Goal: Task Accomplishment & Management: Use online tool/utility

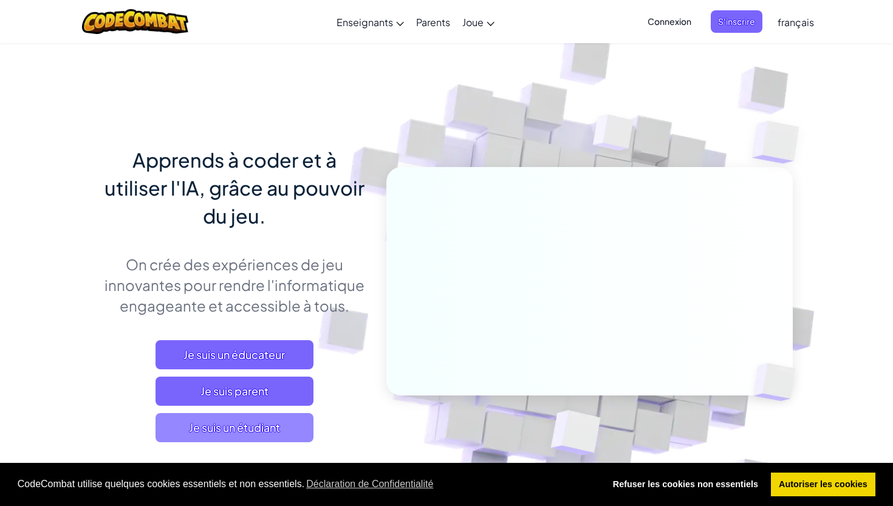
click at [233, 421] on span "Je suis un étudiant" at bounding box center [234, 427] width 158 height 29
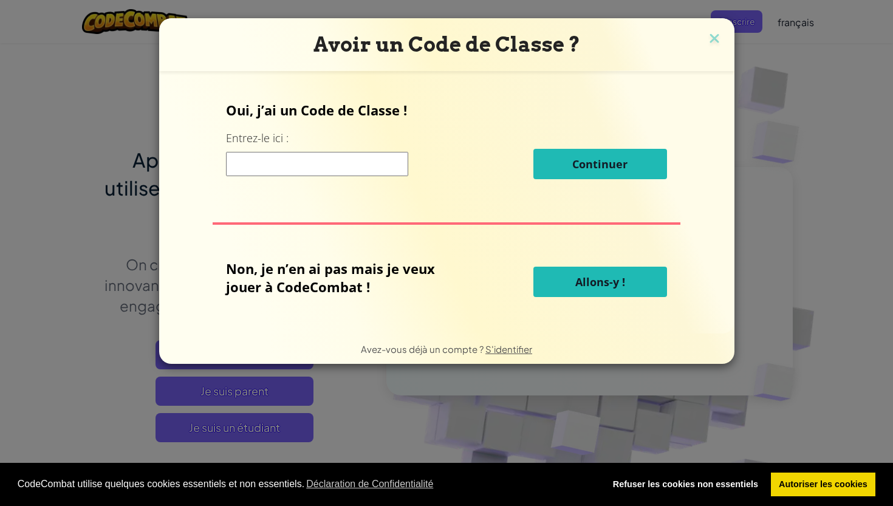
click at [569, 278] on button "Allons-y !" at bounding box center [600, 282] width 134 height 30
select select "fr"
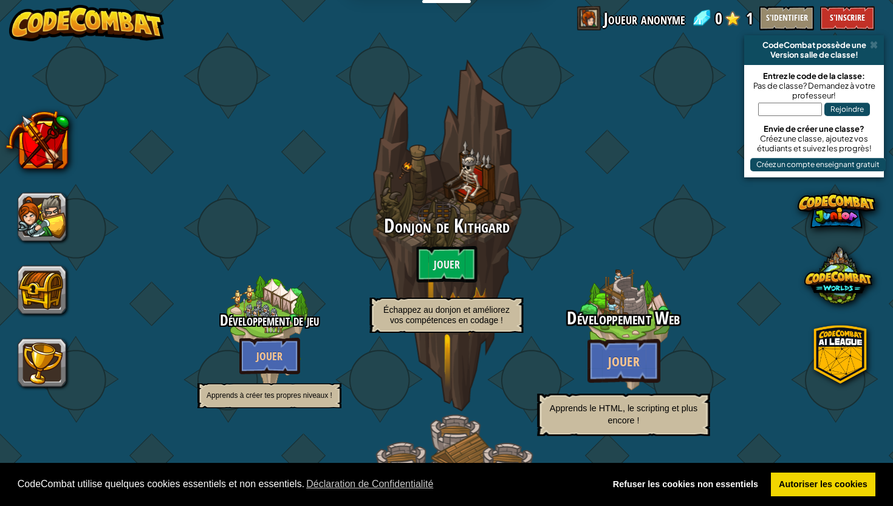
select select "fr"
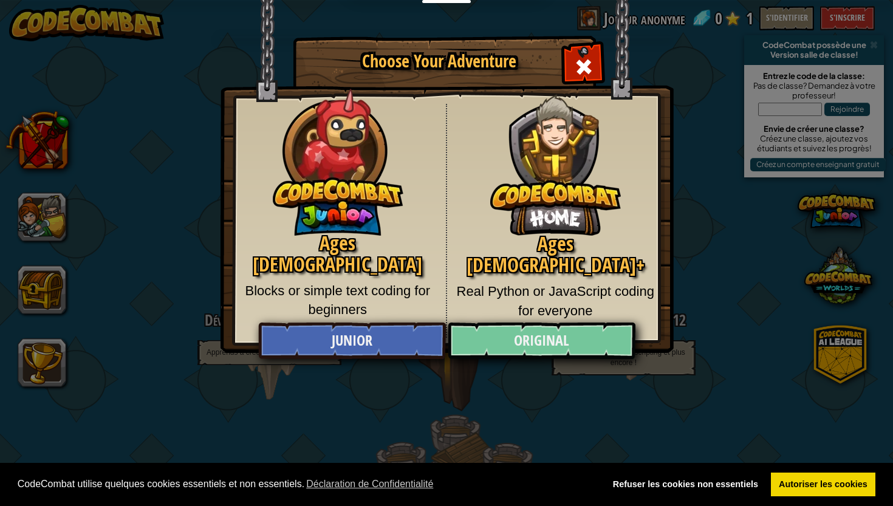
click at [540, 346] on link "Original" at bounding box center [541, 341] width 187 height 36
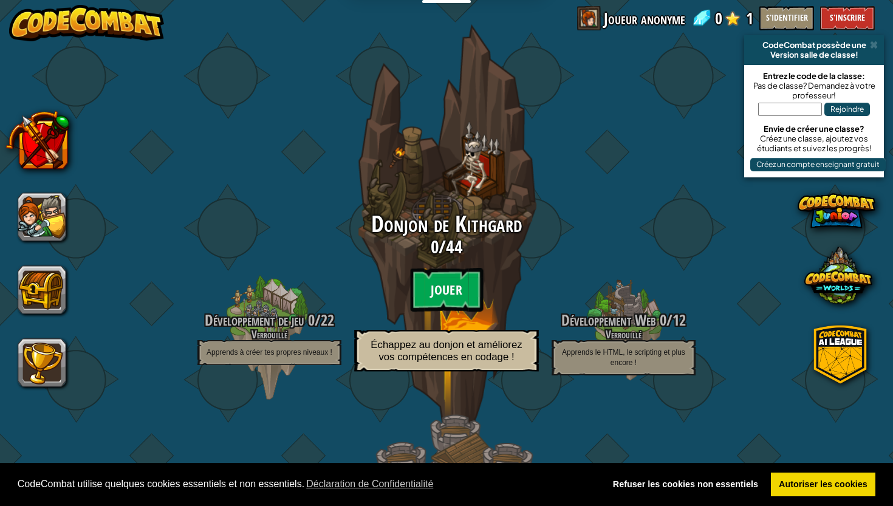
click at [459, 290] on btn "Jouer" at bounding box center [446, 290] width 73 height 44
select select "fr"
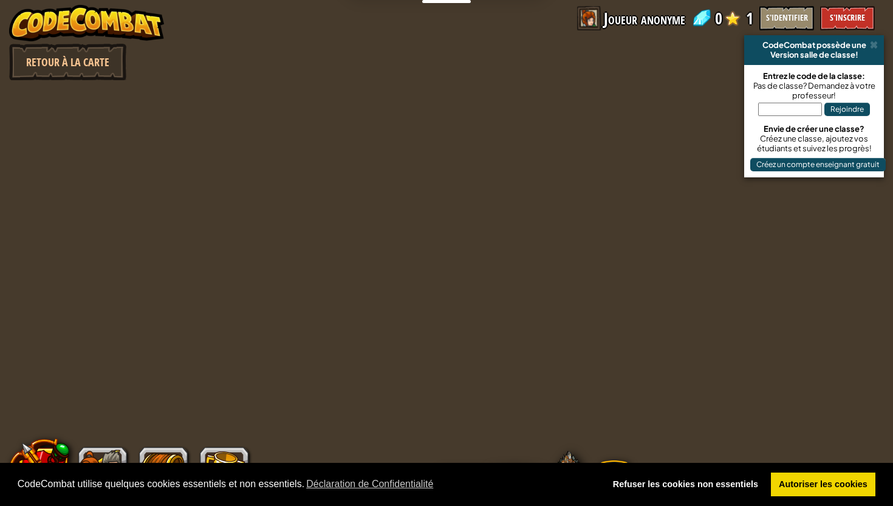
select select "fr"
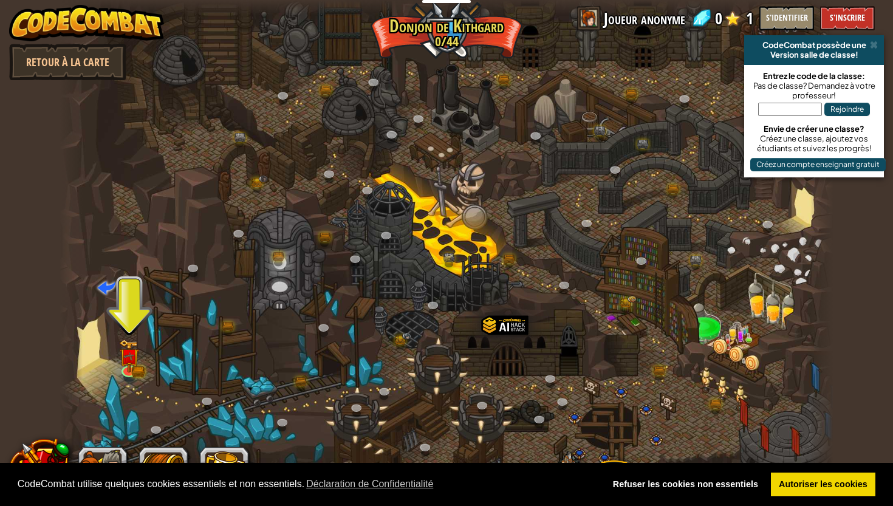
click at [118, 353] on div at bounding box center [447, 253] width 774 height 506
click at [136, 361] on img at bounding box center [129, 348] width 20 height 44
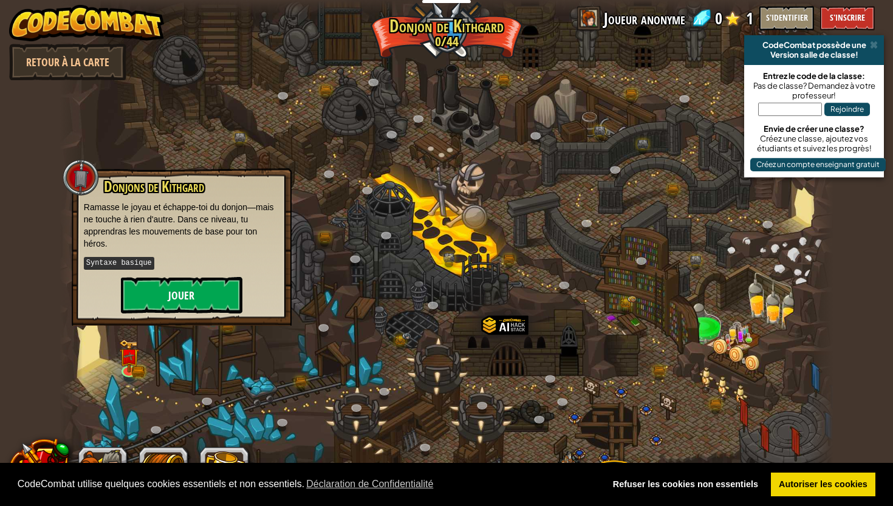
click at [191, 306] on button "Jouer" at bounding box center [181, 295] width 121 height 36
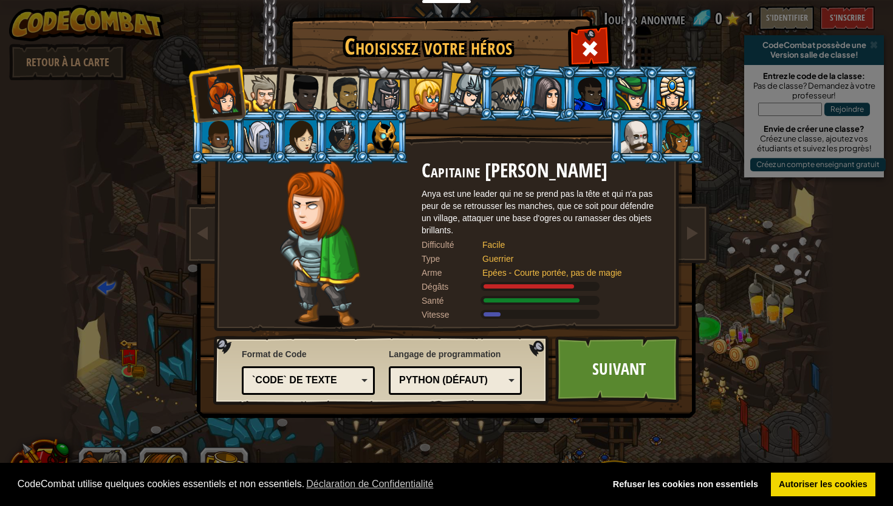
click at [278, 385] on div "`code` de texte" at bounding box center [304, 381] width 105 height 14
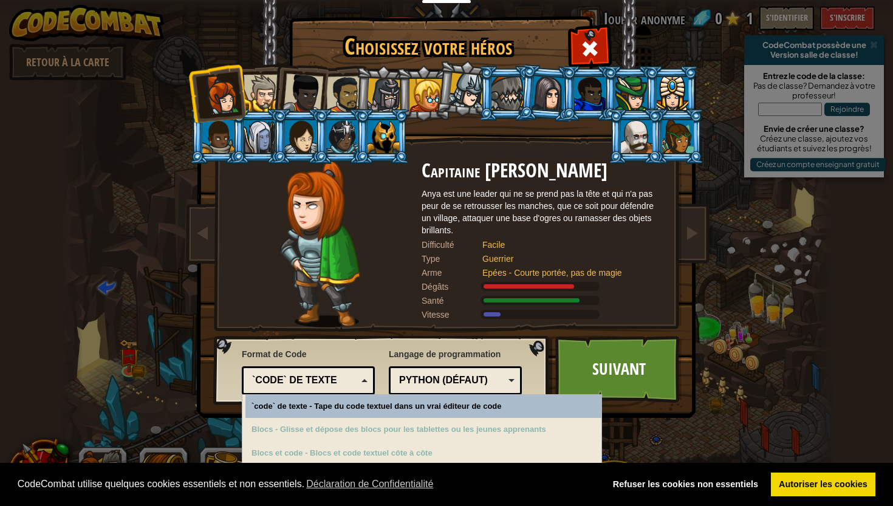
click at [301, 381] on div "`code` de texte" at bounding box center [304, 381] width 105 height 14
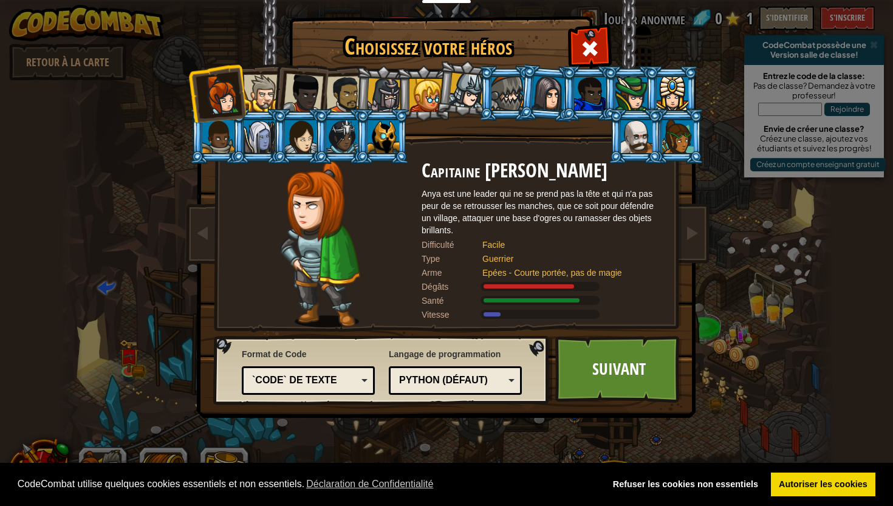
click at [259, 83] on div at bounding box center [262, 93] width 37 height 37
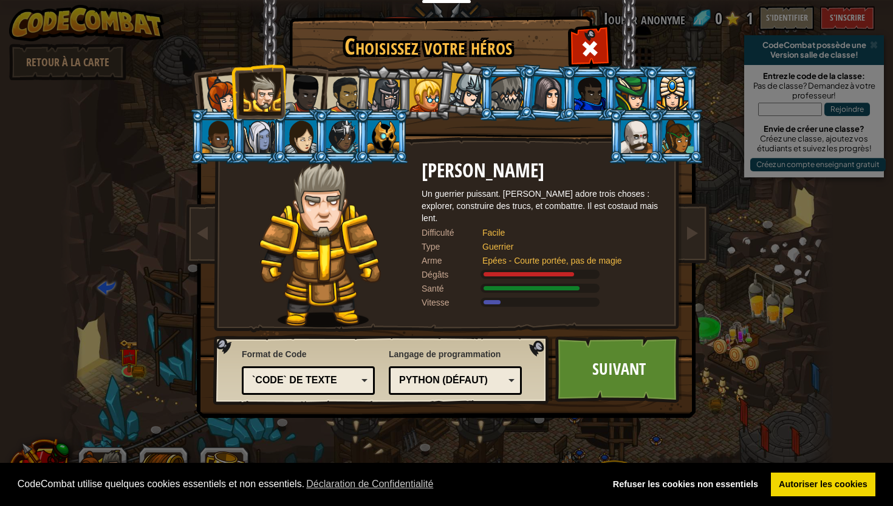
click at [222, 90] on div at bounding box center [221, 95] width 40 height 40
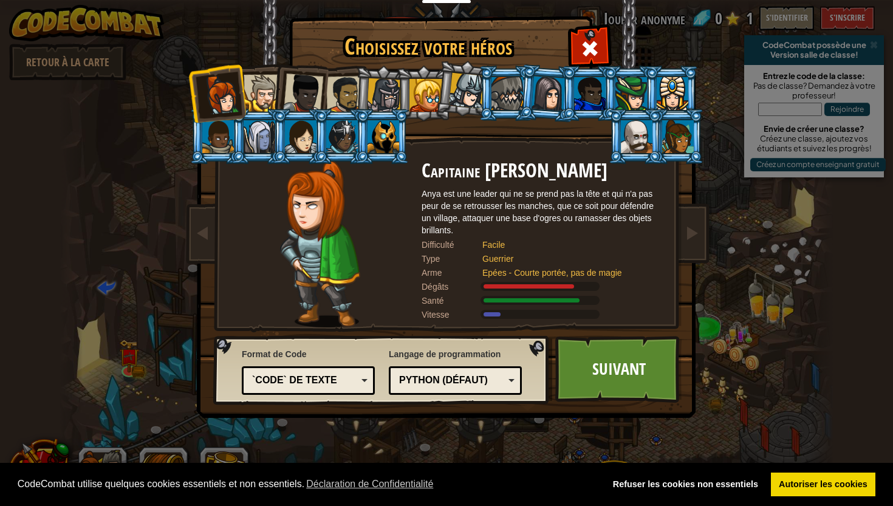
click at [245, 92] on div at bounding box center [262, 93] width 37 height 37
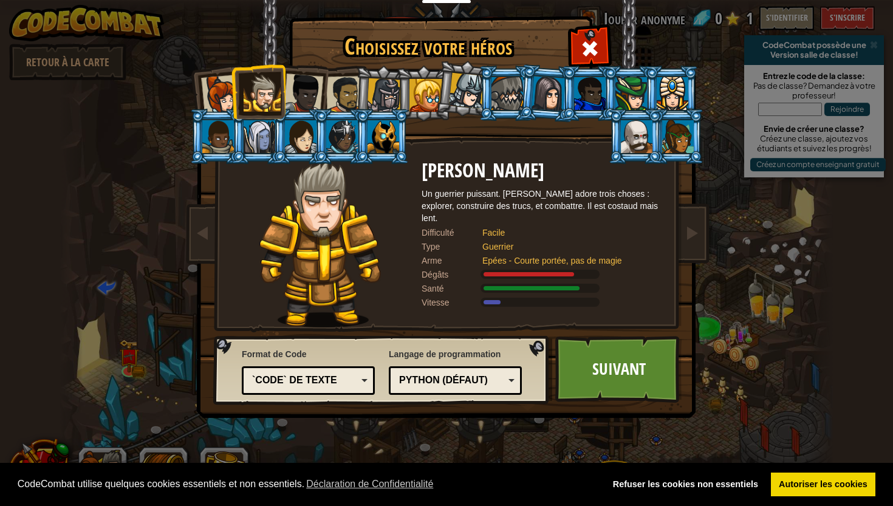
click at [307, 89] on div at bounding box center [303, 93] width 40 height 40
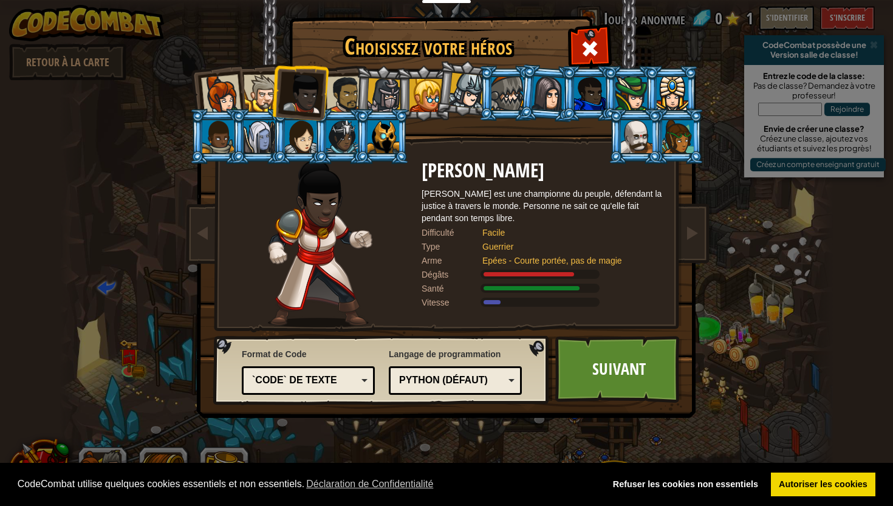
click at [335, 90] on div at bounding box center [345, 95] width 38 height 38
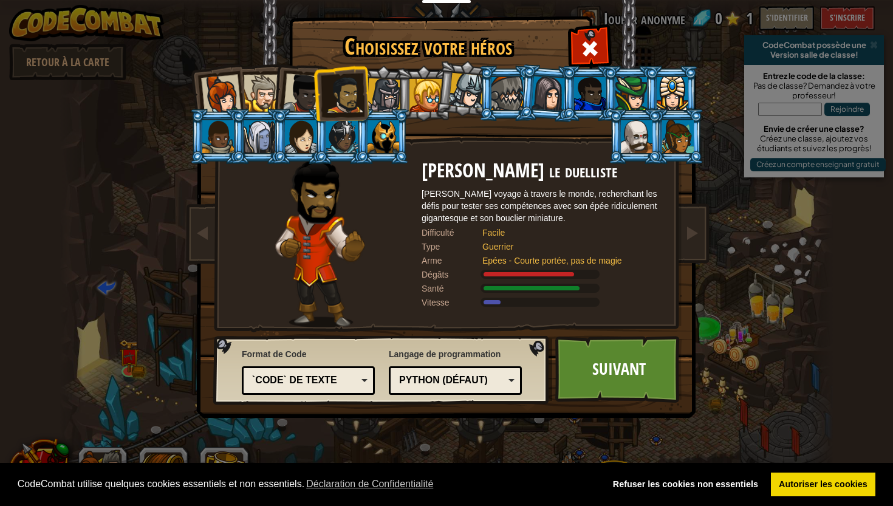
click at [378, 89] on div at bounding box center [384, 95] width 35 height 35
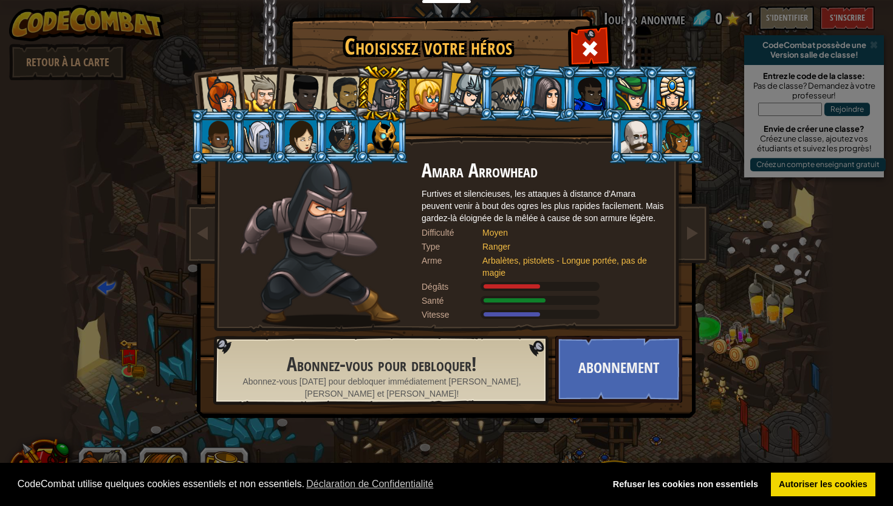
click at [428, 89] on div at bounding box center [425, 95] width 33 height 33
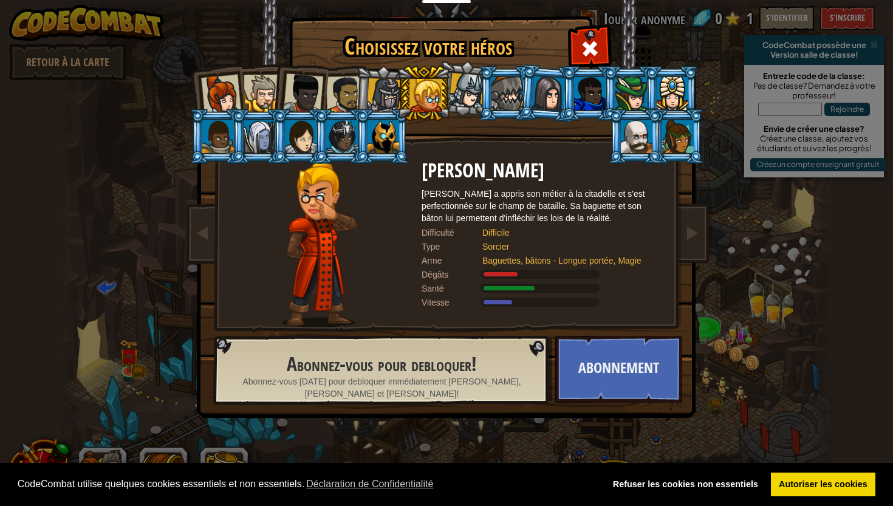
click at [244, 90] on li at bounding box center [217, 93] width 60 height 60
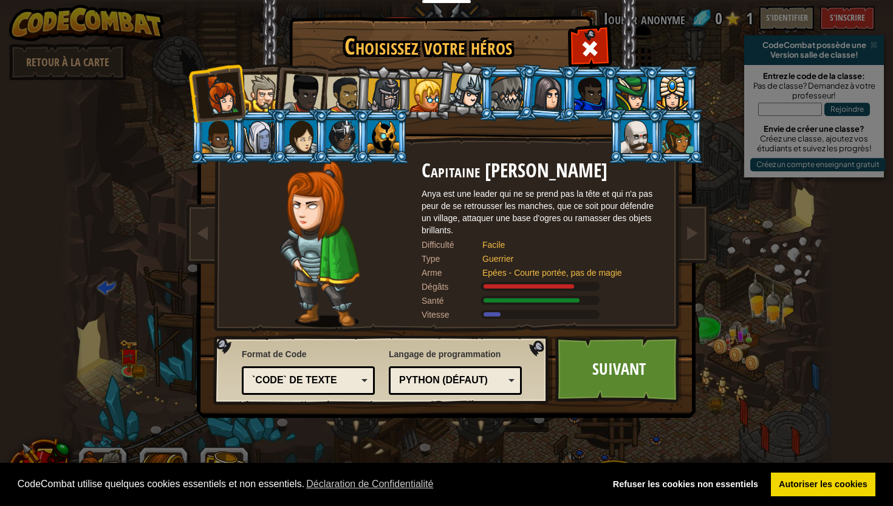
click at [260, 89] on div at bounding box center [262, 93] width 37 height 37
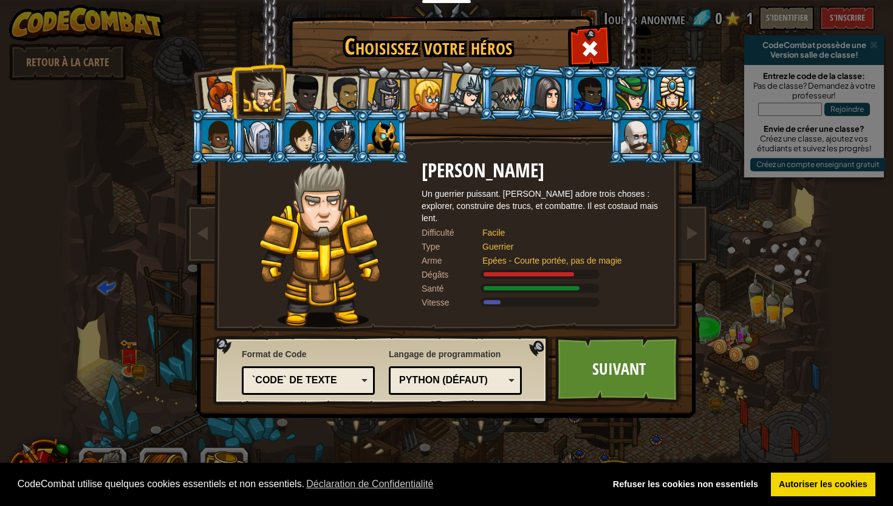
click at [450, 377] on div "Python (Défaut)" at bounding box center [451, 381] width 105 height 14
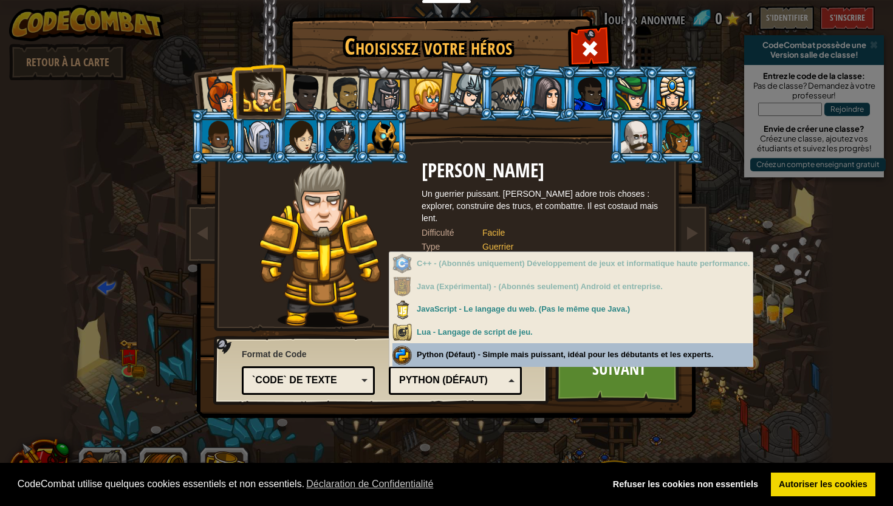
click at [478, 361] on div "Langage de programmation Python (Défaut) JavaScript Lua C++ Java (Expérimental)…" at bounding box center [455, 370] width 133 height 50
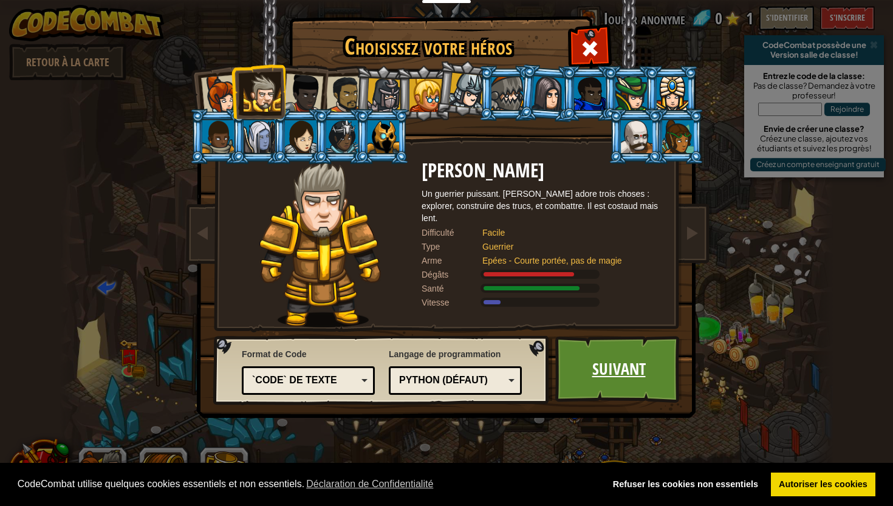
click at [604, 374] on link "Suivant" at bounding box center [618, 369] width 127 height 67
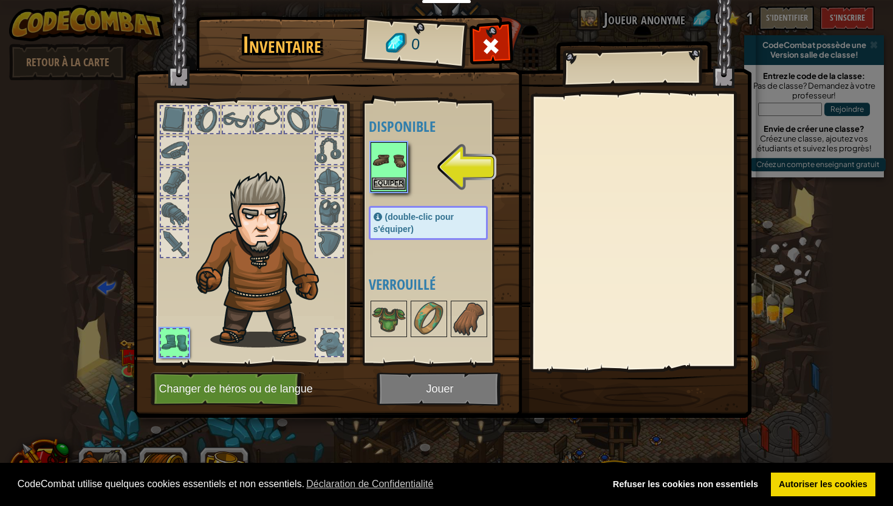
click at [386, 182] on button "Equiper" at bounding box center [389, 183] width 34 height 13
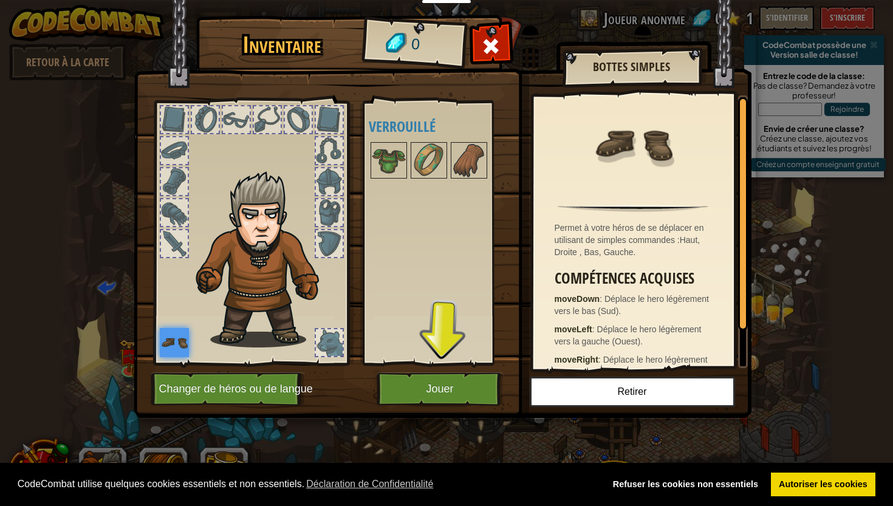
click at [445, 384] on button "Jouer" at bounding box center [440, 388] width 127 height 33
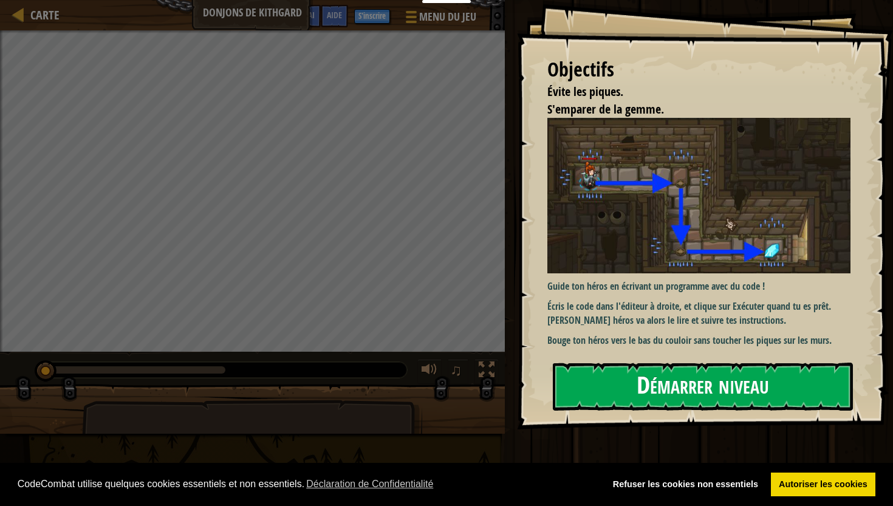
click at [641, 374] on button "Démarrer niveau" at bounding box center [703, 387] width 300 height 48
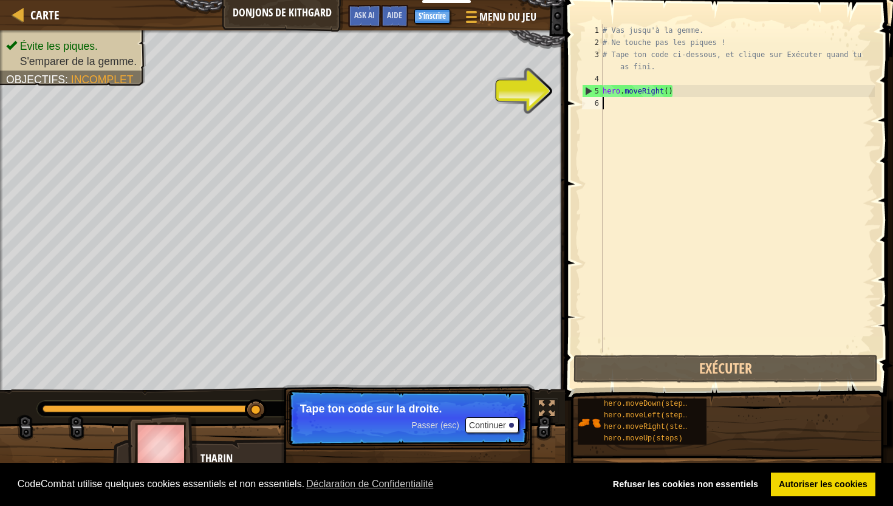
click at [502, 425] on button "Continuer" at bounding box center [491, 425] width 53 height 16
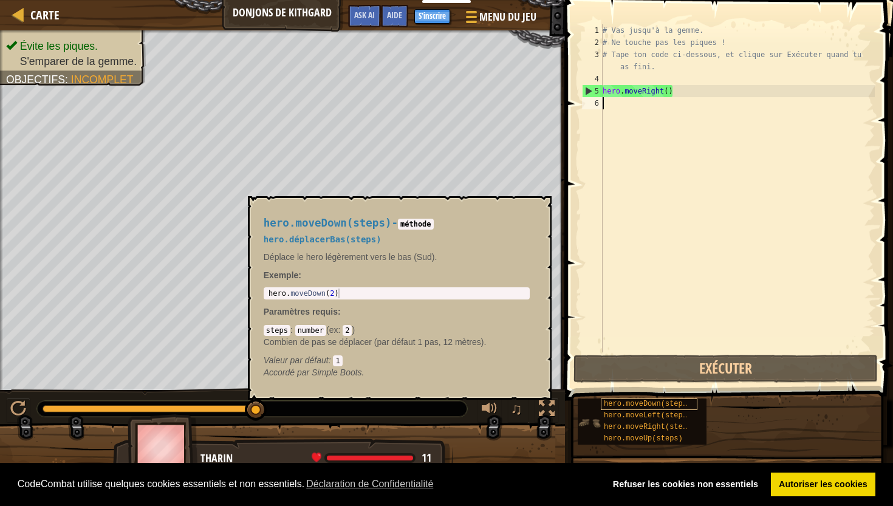
click at [651, 404] on span "hero.moveDown(steps)" at bounding box center [647, 404] width 87 height 9
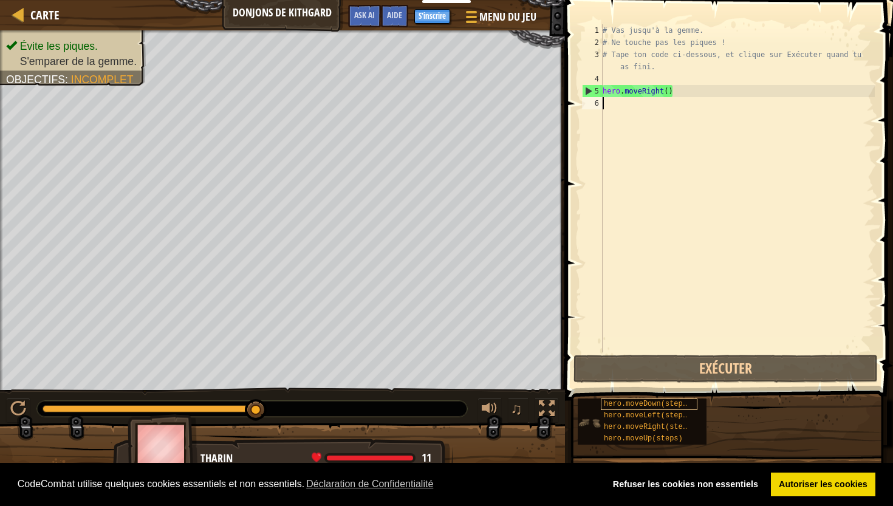
click at [651, 404] on span "hero.moveDown(steps)" at bounding box center [647, 404] width 87 height 9
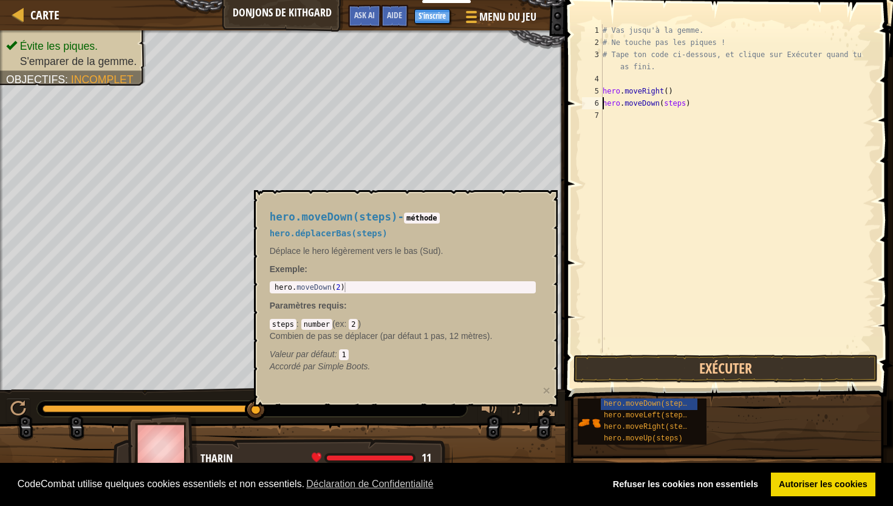
click at [686, 106] on div "# Vas jusqu'à la gemme. # Ne touche pas les piques ! # Tape ton code ci-dessous…" at bounding box center [737, 200] width 275 height 352
type textarea "hero.moveDown(2)"
click at [732, 369] on button "Exécuter" at bounding box center [725, 369] width 304 height 28
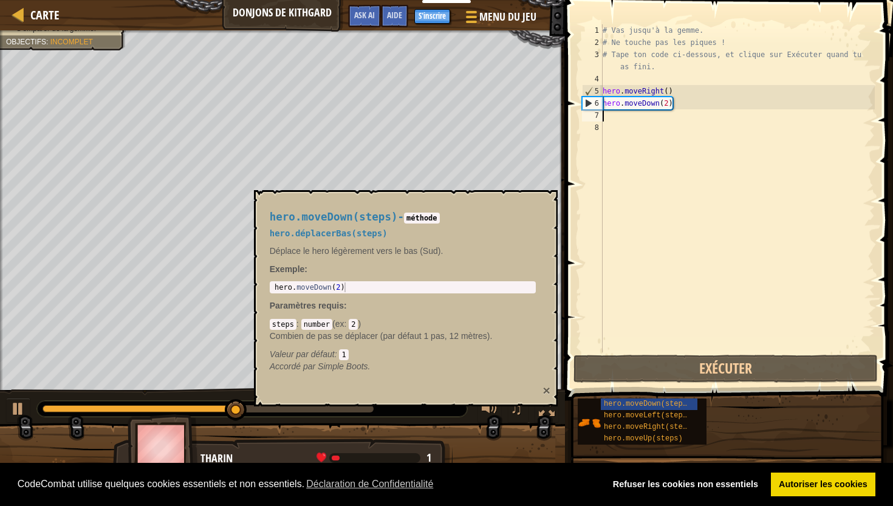
click at [548, 394] on button "×" at bounding box center [545, 390] width 7 height 13
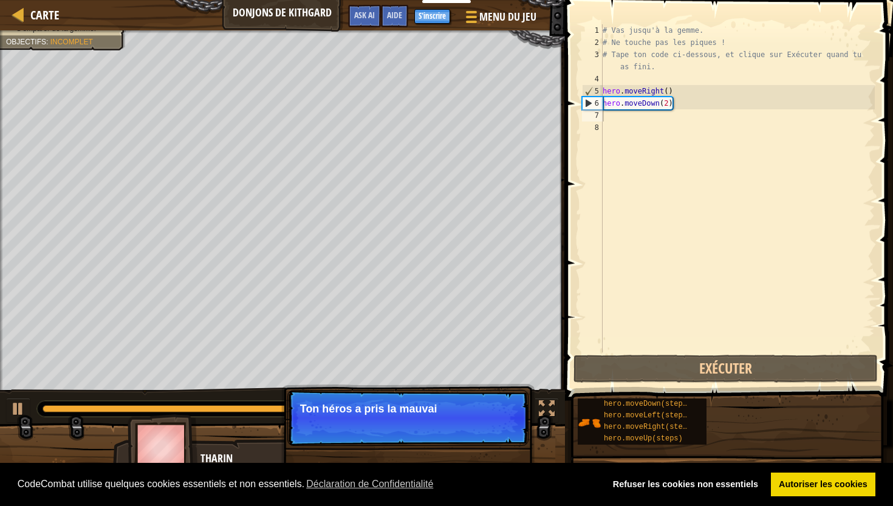
click at [406, 431] on p "Passer (esc) Continuer Ton héros a pris la mauvai" at bounding box center [407, 418] width 241 height 56
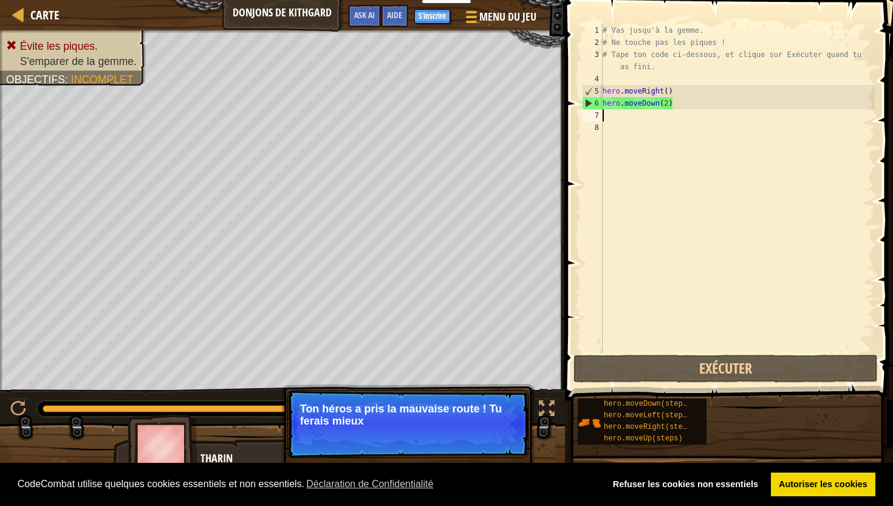
click at [451, 439] on p "Passer (esc) Continuer Ton héros a pris la mauvaise route ! Tu ferais mieux" at bounding box center [407, 424] width 241 height 68
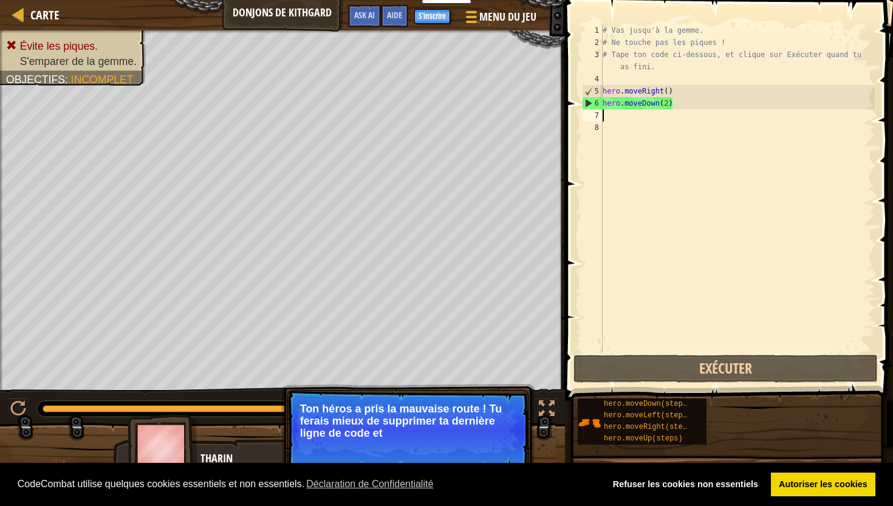
click at [451, 439] on p "Ton héros a pris la mauvaise route ! Tu ferais mieux de supprimer ta dernière l…" at bounding box center [408, 421] width 216 height 36
click at [481, 446] on button "Continuer" at bounding box center [491, 450] width 53 height 16
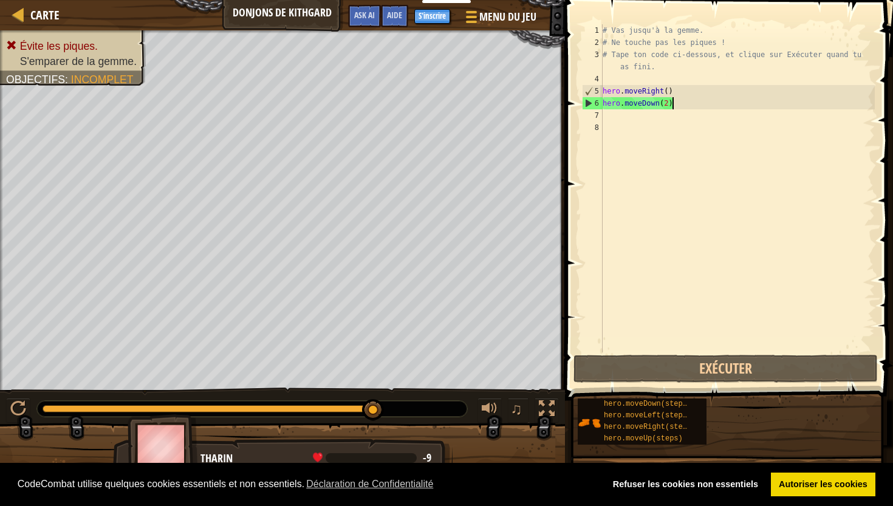
click at [671, 102] on div "# Vas jusqu'à la gemme. # Ne touche pas les piques ! # Tape ton code ci-dessous…" at bounding box center [737, 200] width 275 height 352
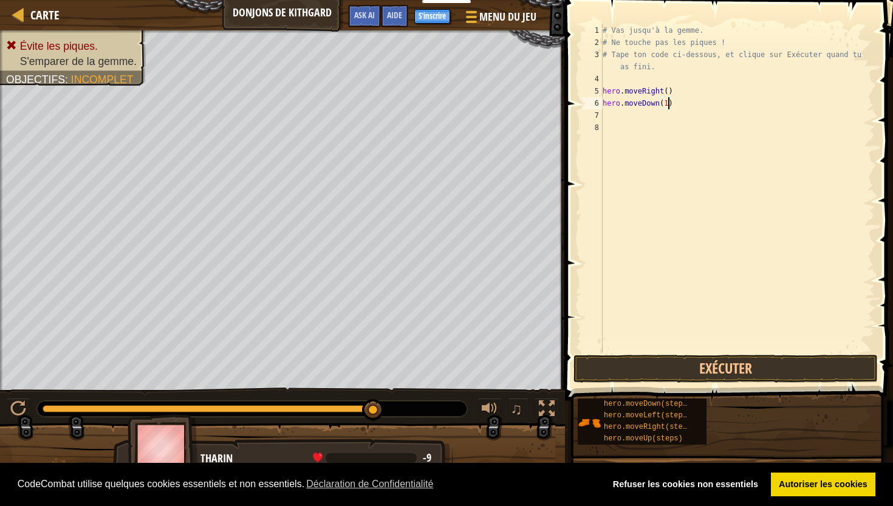
scroll to position [5, 5]
click at [684, 117] on div "# Vas jusqu'à la gemme. # Ne touche pas les piques ! # Tape ton code ci-dessous…" at bounding box center [737, 200] width 275 height 352
click at [689, 117] on div "# Vas jusqu'à la gemme. # Ne touche pas les piques ! # Tape ton code ci-dessous…" at bounding box center [737, 200] width 275 height 352
type textarea "hero.moveRight(3)"
click at [711, 370] on button "Exécuter" at bounding box center [725, 369] width 304 height 28
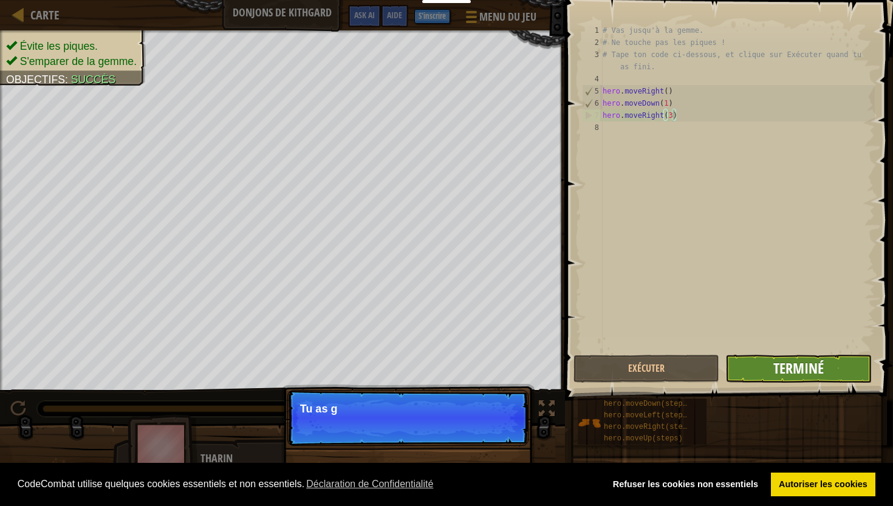
click at [805, 375] on span "Terminé" at bounding box center [798, 367] width 50 height 19
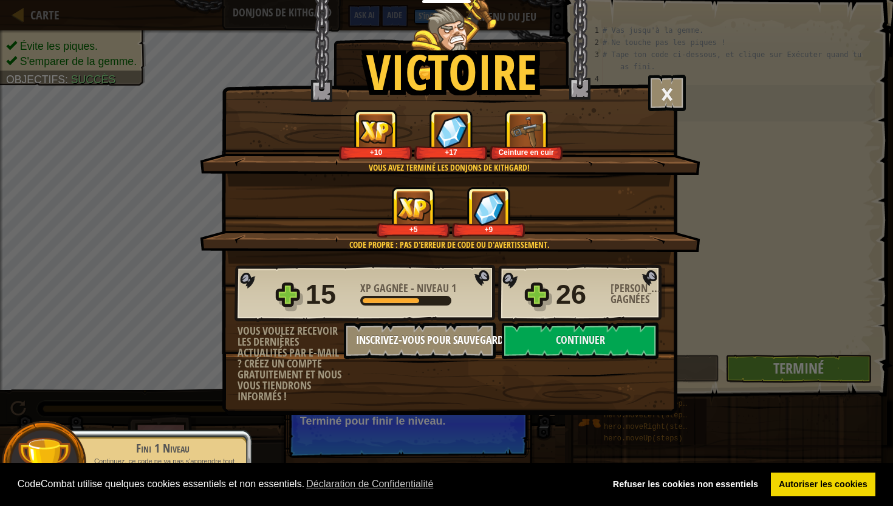
click at [437, 344] on button "Inscrivez-vous pour sauvegarder vos progrès" at bounding box center [420, 341] width 152 height 36
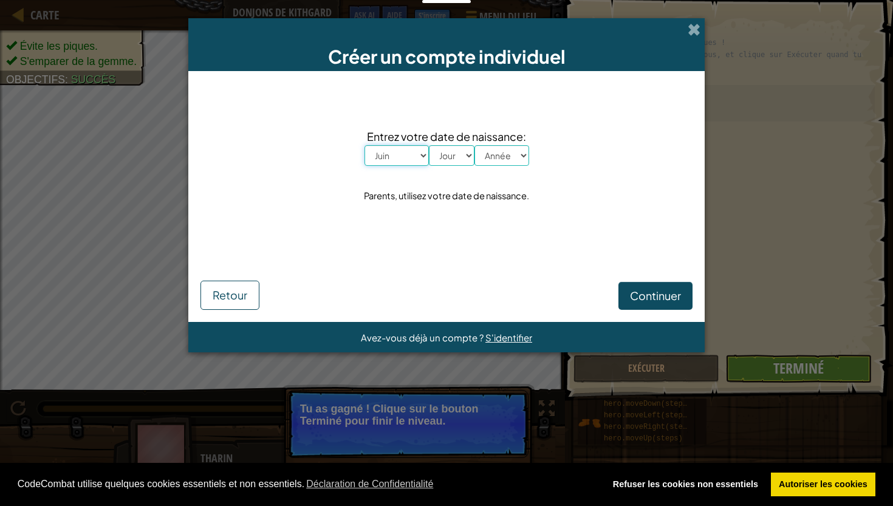
select select "7"
select select "16"
select select "2009"
click at [649, 295] on span "Continuer" at bounding box center [655, 296] width 51 height 14
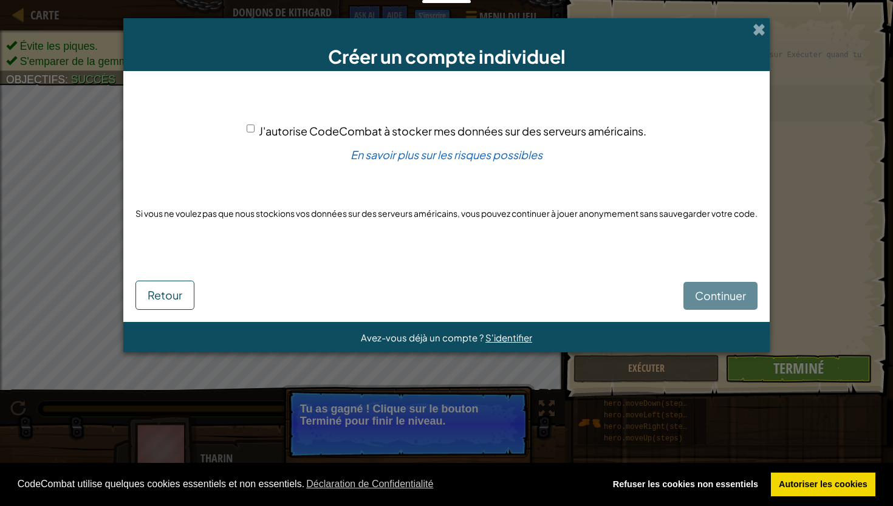
click at [250, 126] on input "J'autorise CodeCombat à stocker mes données sur des serveurs américains." at bounding box center [251, 129] width 8 height 8
checkbox input "true"
click at [706, 295] on span "Continuer" at bounding box center [720, 296] width 51 height 14
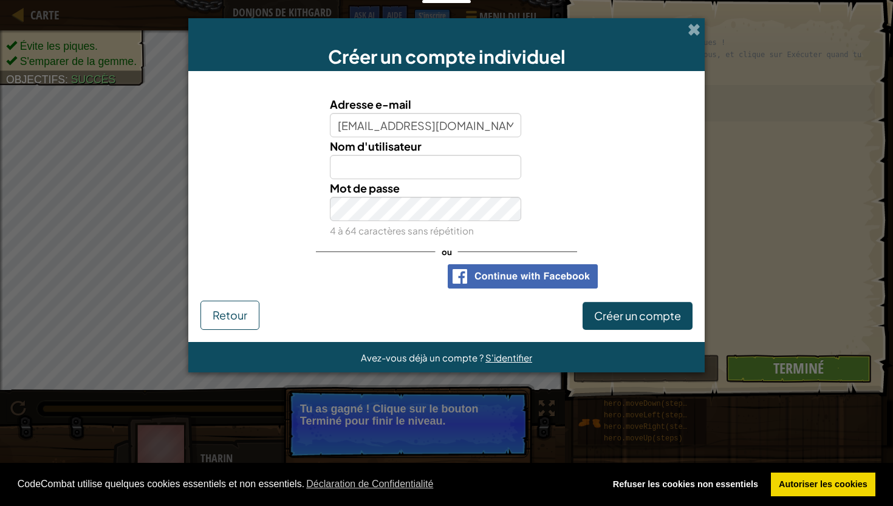
type input "basiledesbois@outlook.fr"
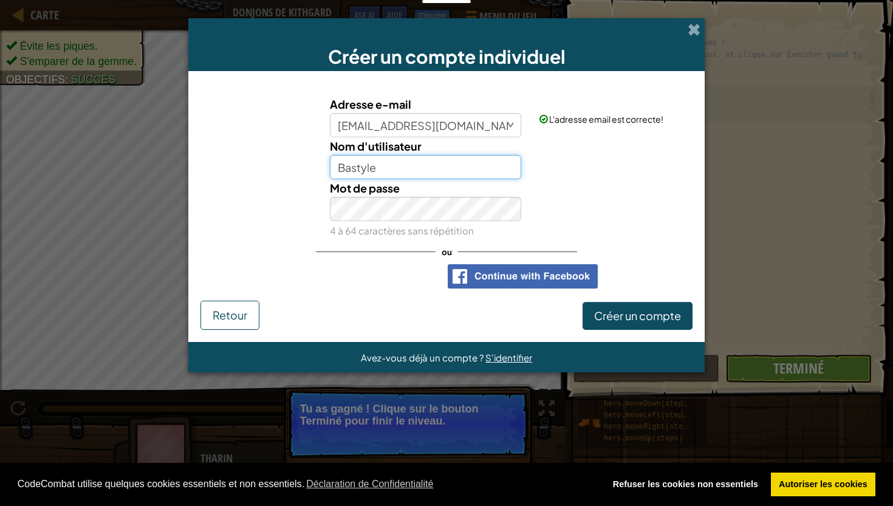
type input "Bastyle"
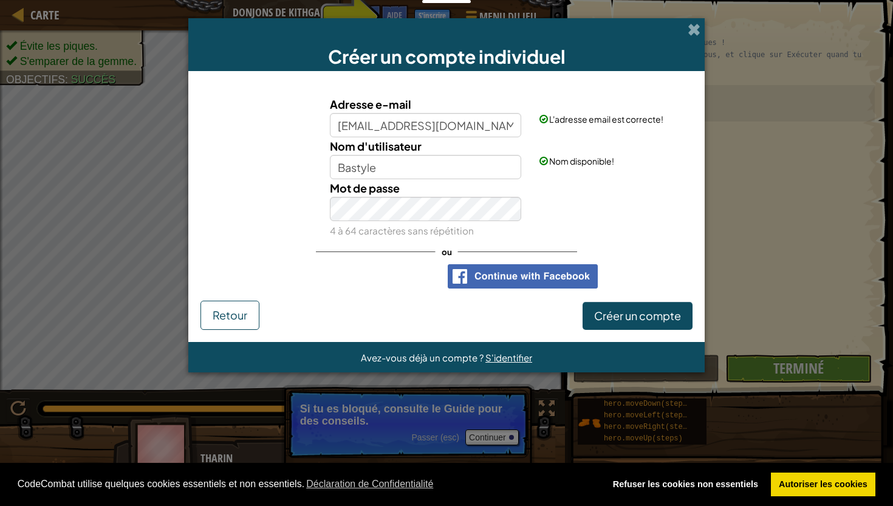
click at [627, 317] on span "Créer un compte" at bounding box center [637, 316] width 87 height 14
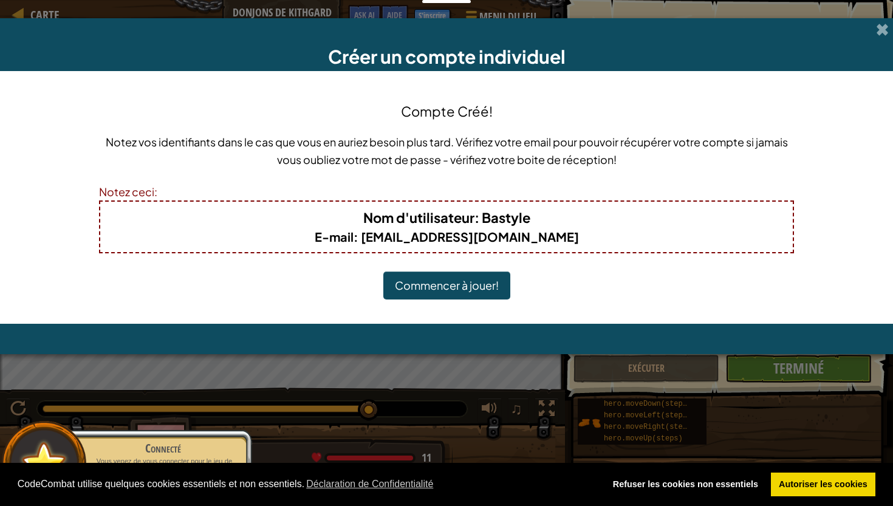
click at [464, 282] on button "Commencer à jouer!" at bounding box center [446, 285] width 127 height 28
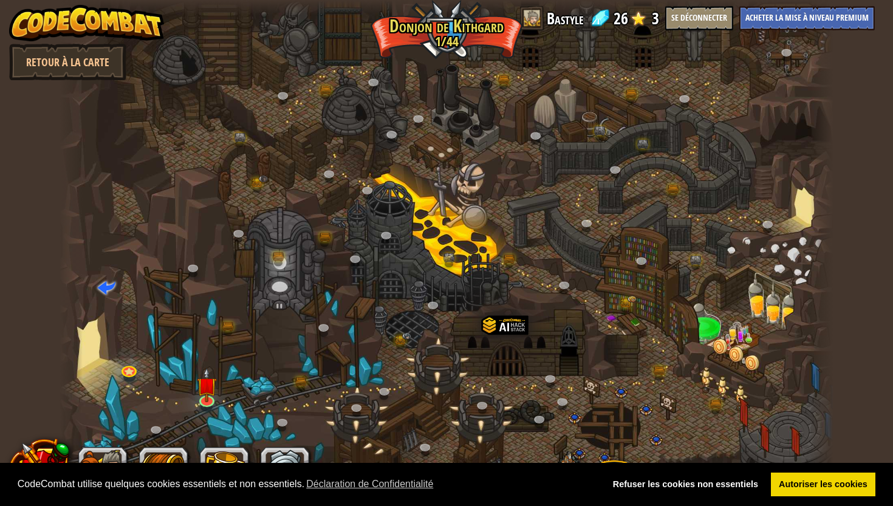
select select "fr"
click at [207, 401] on link at bounding box center [207, 398] width 24 height 24
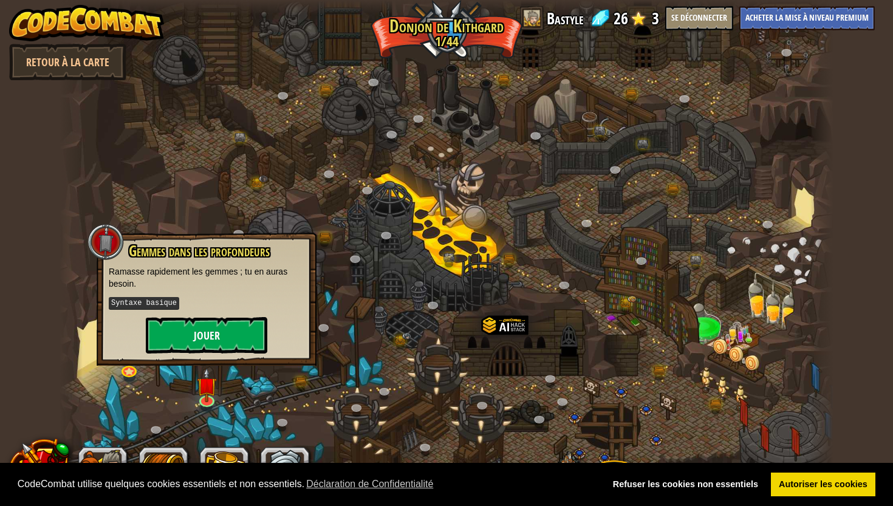
click at [231, 326] on button "Jouer" at bounding box center [206, 335] width 121 height 36
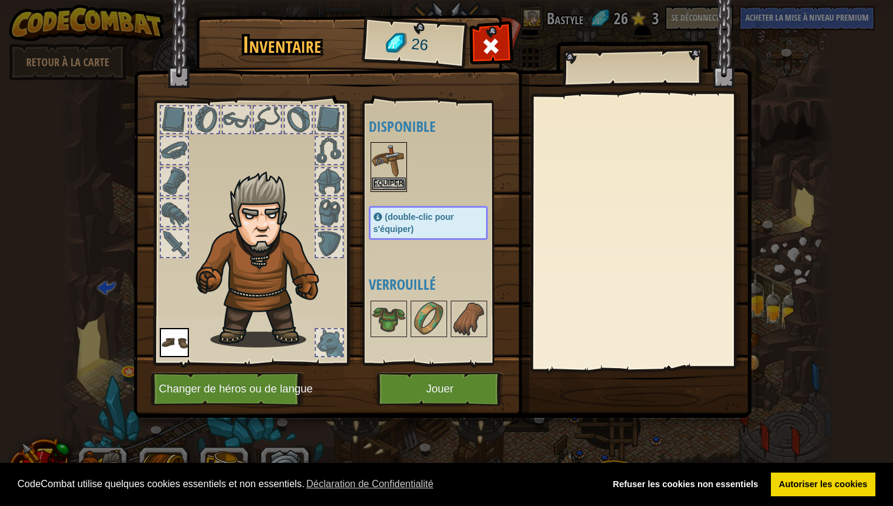
click at [389, 183] on button "Equiper" at bounding box center [389, 183] width 34 height 13
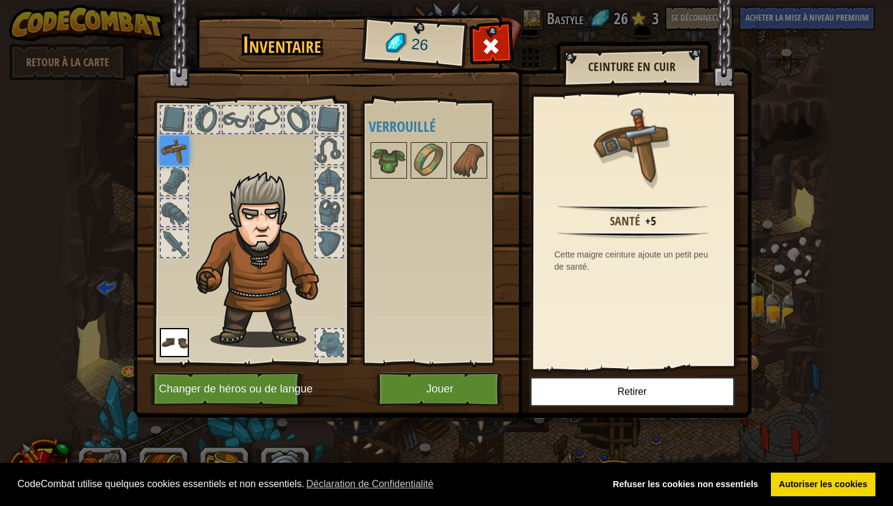
click at [416, 388] on button "Jouer" at bounding box center [440, 388] width 127 height 33
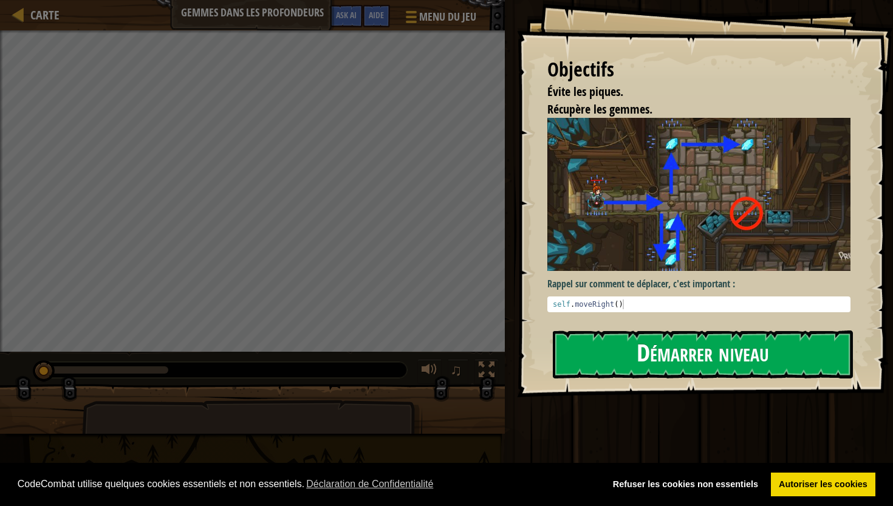
click at [629, 342] on button "Démarrer niveau" at bounding box center [703, 354] width 300 height 48
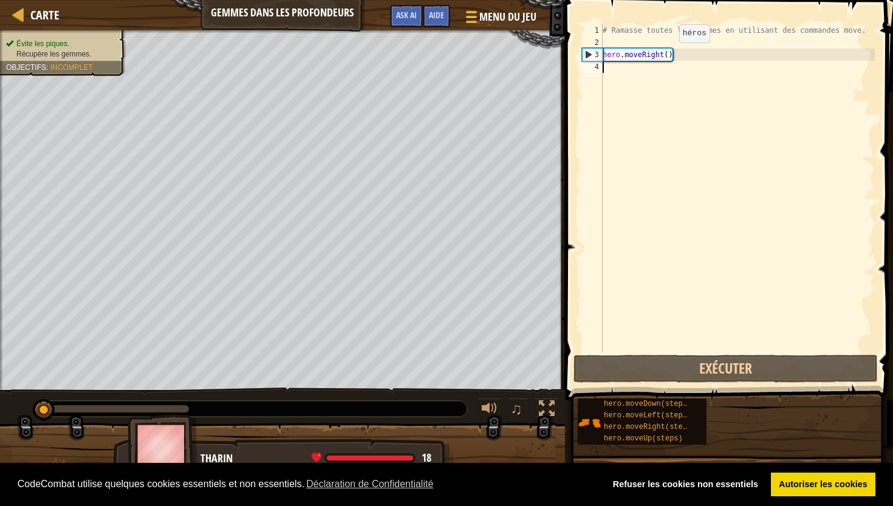
click at [669, 55] on div "# Ramasse toutes les gemmes en utilisant des commandes move. hero . moveRight (…" at bounding box center [737, 200] width 275 height 352
type textarea "hero.moveRight(2)"
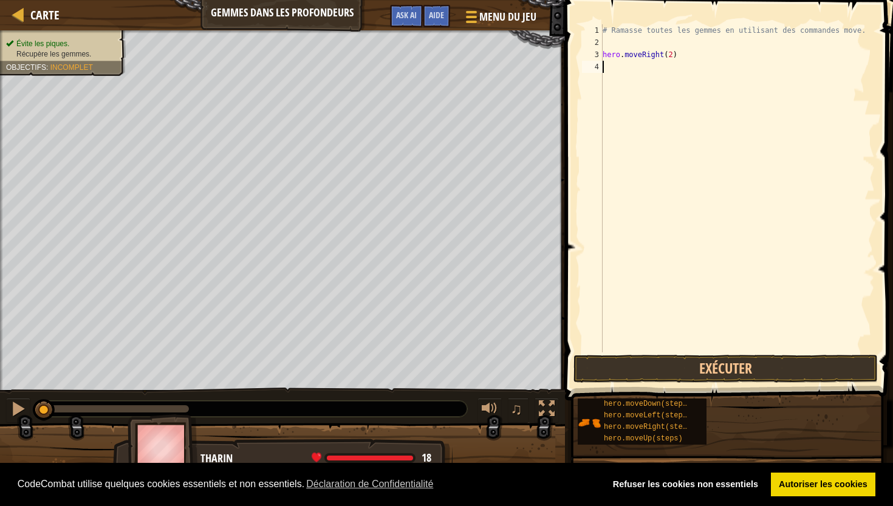
click at [669, 72] on div "# Ramasse toutes les gemmes en utilisant des commandes move. hero . moveRight (…" at bounding box center [737, 200] width 275 height 352
click at [681, 67] on div "# Ramasse toutes les gemmes en utilisant des commandes move. hero . moveRight (…" at bounding box center [737, 200] width 275 height 352
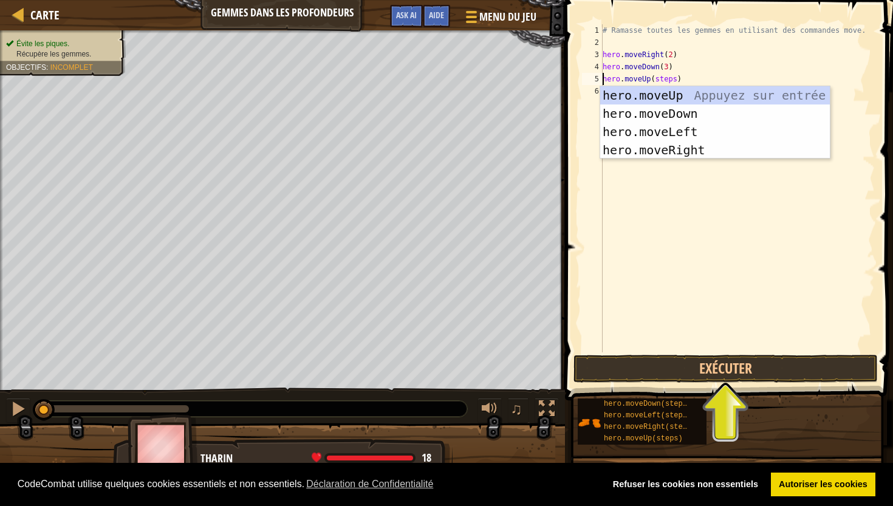
click at [669, 80] on div "# Ramasse toutes les gemmes en utilisant des commandes move. hero . moveRight (…" at bounding box center [737, 200] width 275 height 352
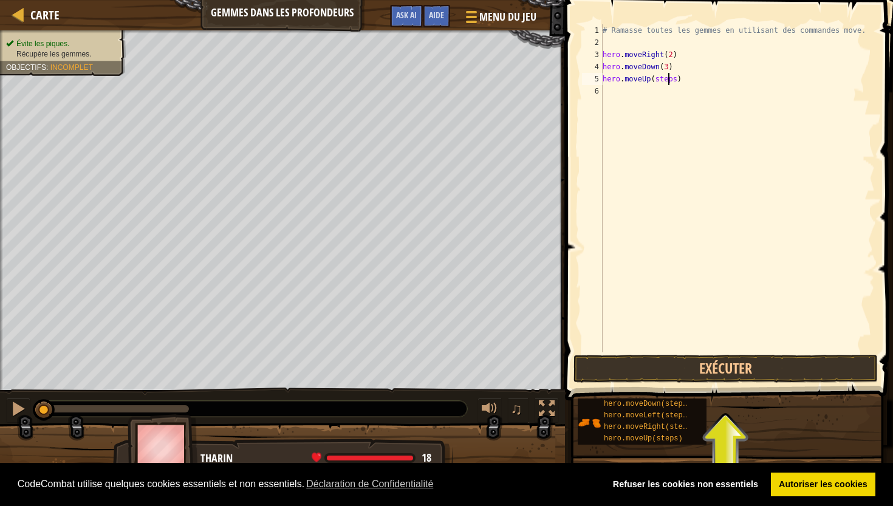
click at [669, 80] on div "# Ramasse toutes les gemmes en utilisant des commandes move. hero . moveRight (…" at bounding box center [737, 200] width 275 height 352
type textarea "hero.moveUp(5)"
click at [641, 94] on div "# Ramasse toutes les gemmes en utilisant des commandes move. hero . moveRight (…" at bounding box center [737, 200] width 275 height 352
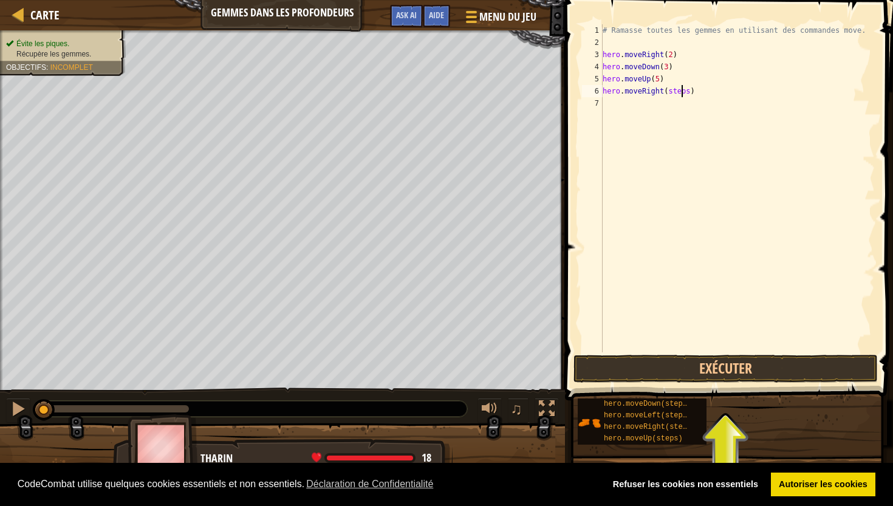
click at [679, 89] on div "# Ramasse toutes les gemmes en utilisant des commandes move. hero . moveRight (…" at bounding box center [737, 200] width 275 height 352
click at [695, 363] on button "Exécuter" at bounding box center [725, 369] width 304 height 28
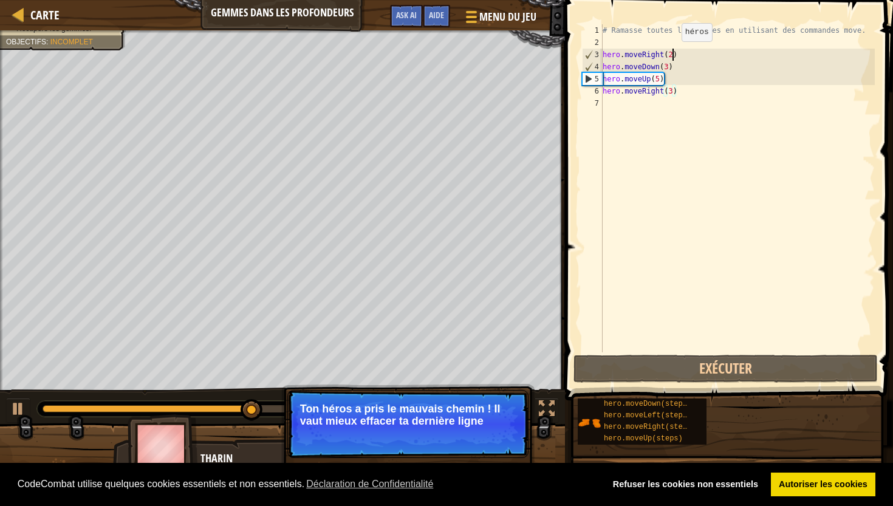
click at [672, 53] on div "# Ramasse toutes les gemmes en utilisant des commandes move. hero . moveRight (…" at bounding box center [737, 200] width 275 height 352
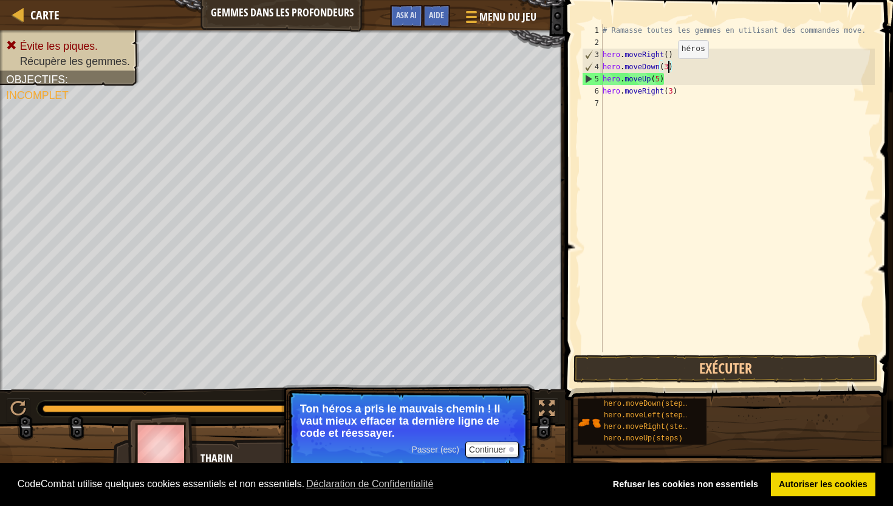
click at [668, 70] on div "# Ramasse toutes les gemmes en utilisant des commandes move. hero . moveRight (…" at bounding box center [737, 200] width 275 height 352
click at [669, 55] on div "# Ramasse toutes les gemmes en utilisant des commandes move. hero . moveRight (…" at bounding box center [737, 200] width 275 height 352
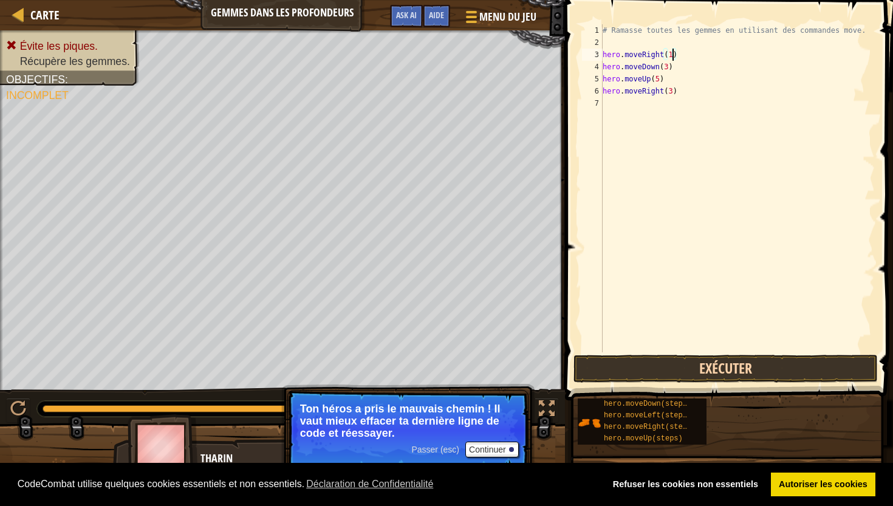
click at [621, 366] on button "Exécuter" at bounding box center [725, 369] width 304 height 28
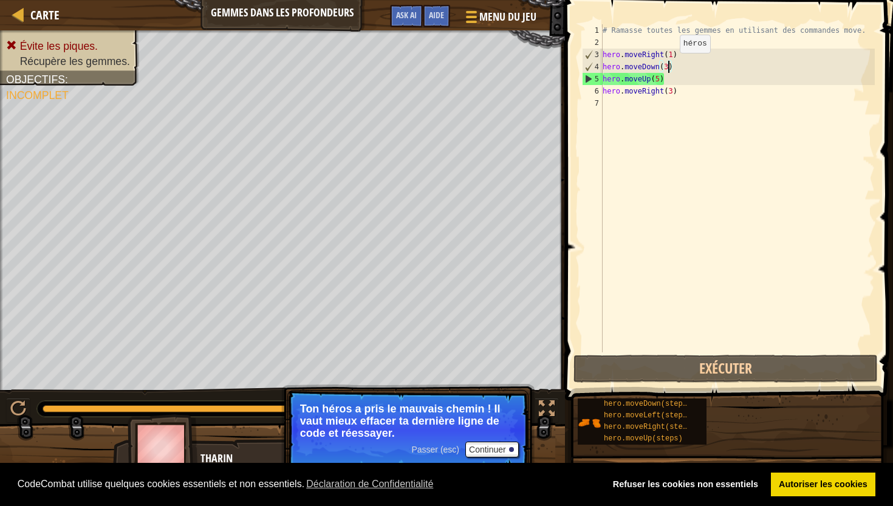
click at [670, 65] on div "# Ramasse toutes les gemmes en utilisant des commandes move. hero . moveRight (…" at bounding box center [737, 200] width 275 height 352
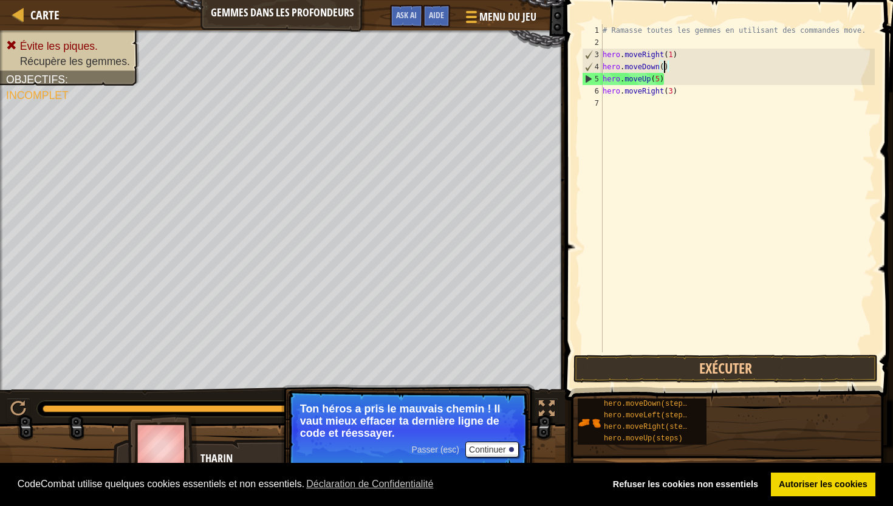
scroll to position [5, 5]
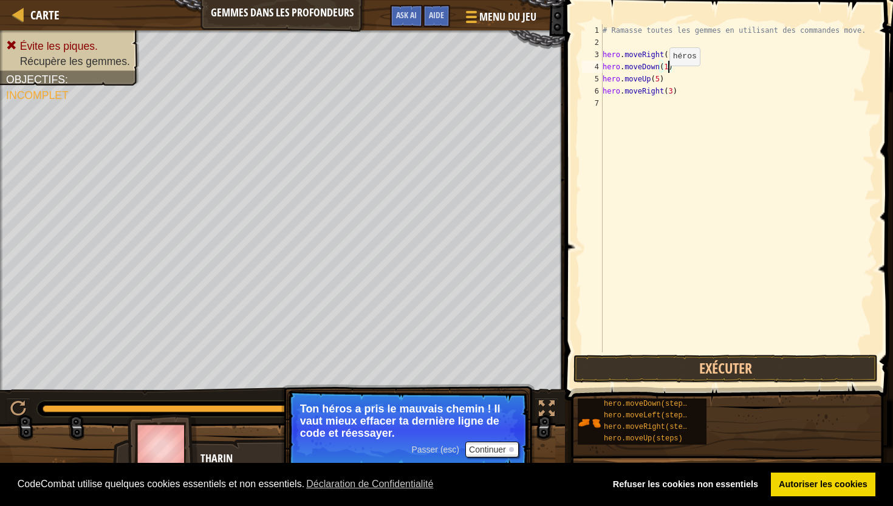
click at [660, 78] on div "# Ramasse toutes les gemmes en utilisant des commandes move. hero . moveRight (…" at bounding box center [737, 200] width 275 height 352
click at [674, 90] on div "# Ramasse toutes les gemmes en utilisant des commandes move. hero . moveRight (…" at bounding box center [737, 200] width 275 height 352
type textarea "hero.moveRight(2)"
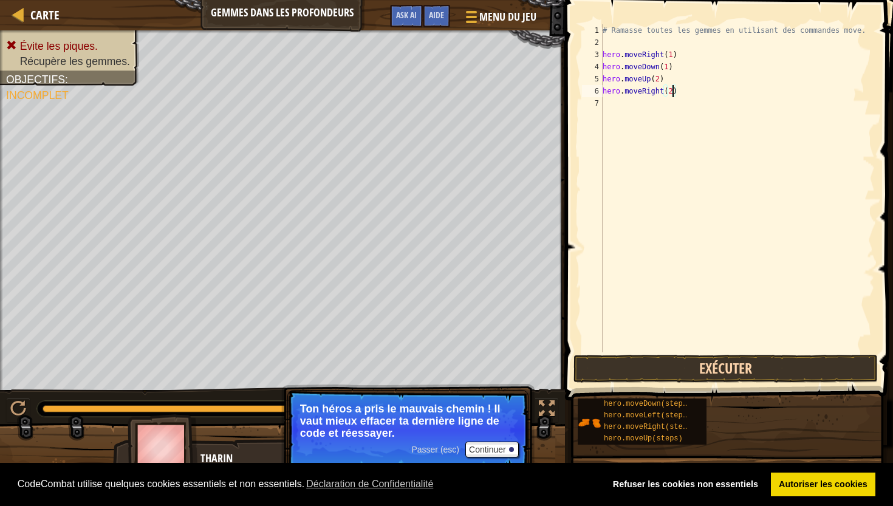
click at [733, 365] on button "Exécuter" at bounding box center [725, 369] width 304 height 28
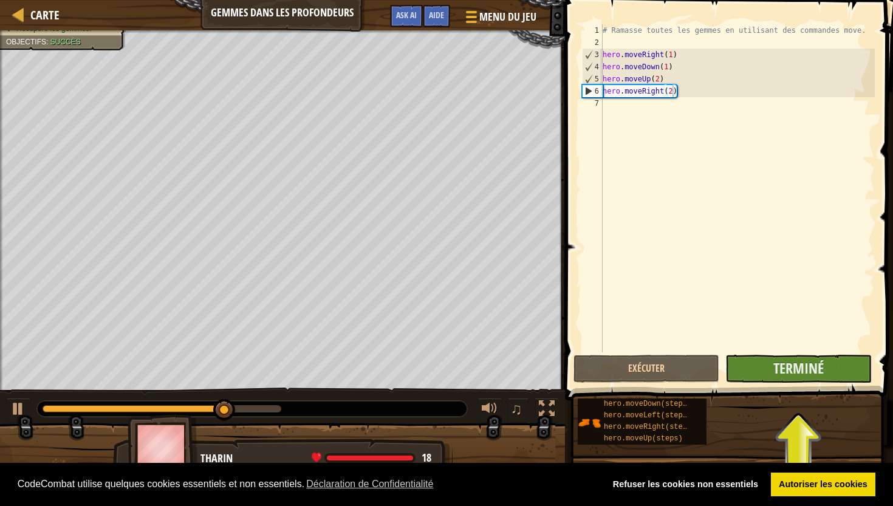
click at [771, 366] on button "Terminé" at bounding box center [798, 369] width 146 height 28
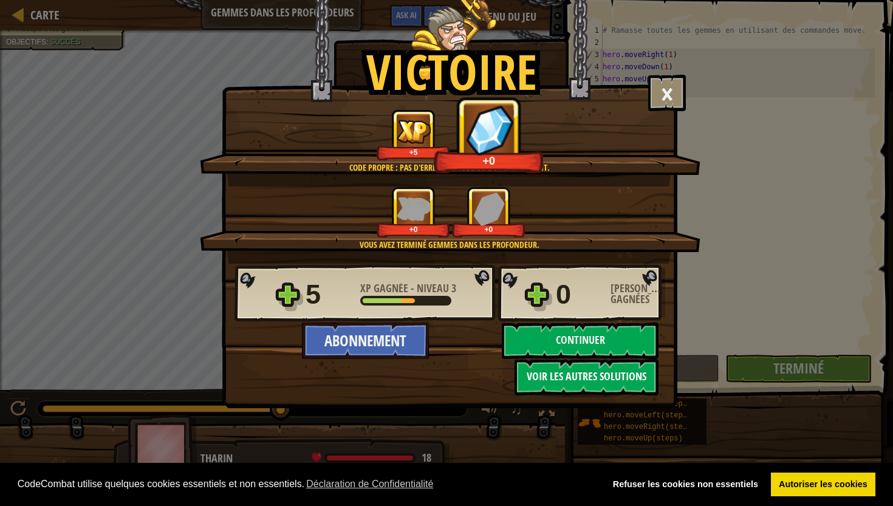
click at [615, 377] on button "Voir les autres solutions" at bounding box center [586, 377] width 144 height 36
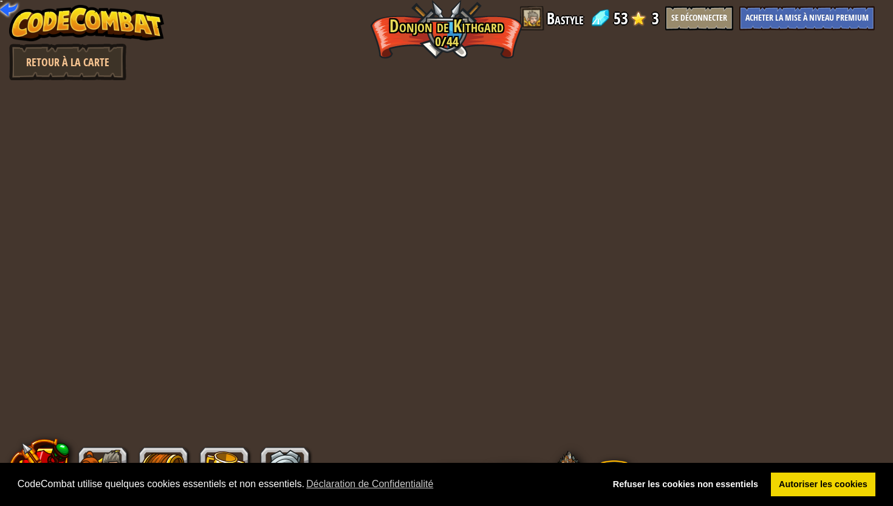
select select "fr"
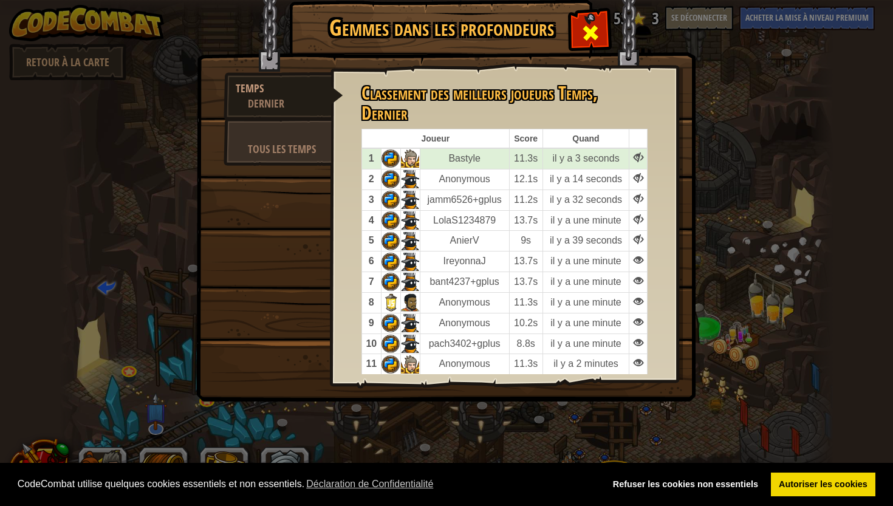
click at [590, 43] on span at bounding box center [590, 32] width 19 height 19
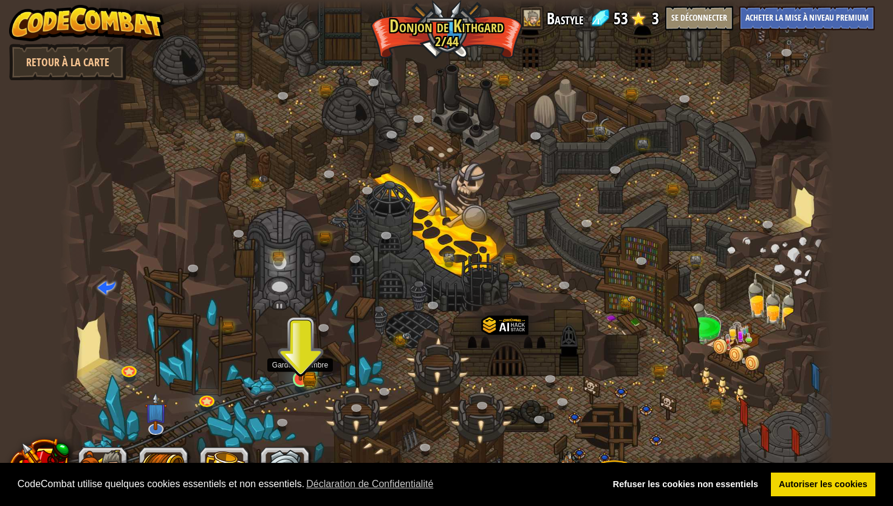
click at [306, 372] on img at bounding box center [300, 358] width 20 height 44
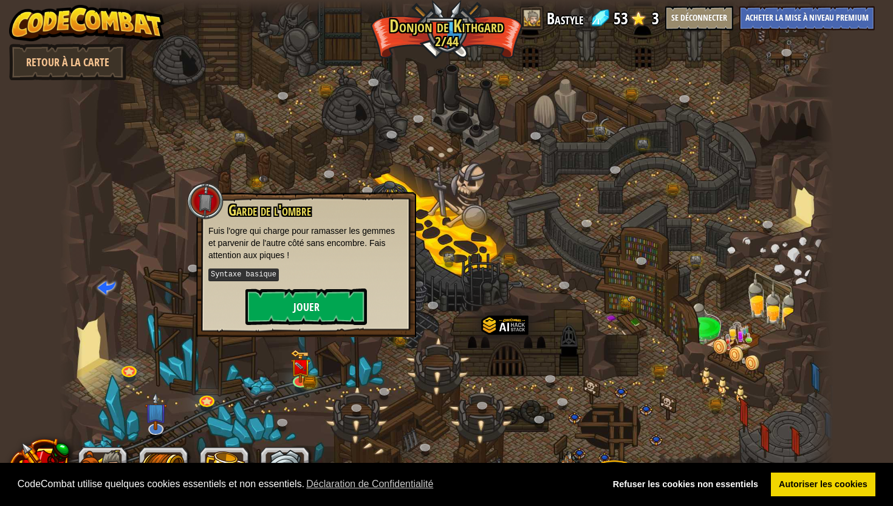
click at [323, 302] on button "Jouer" at bounding box center [305, 307] width 121 height 36
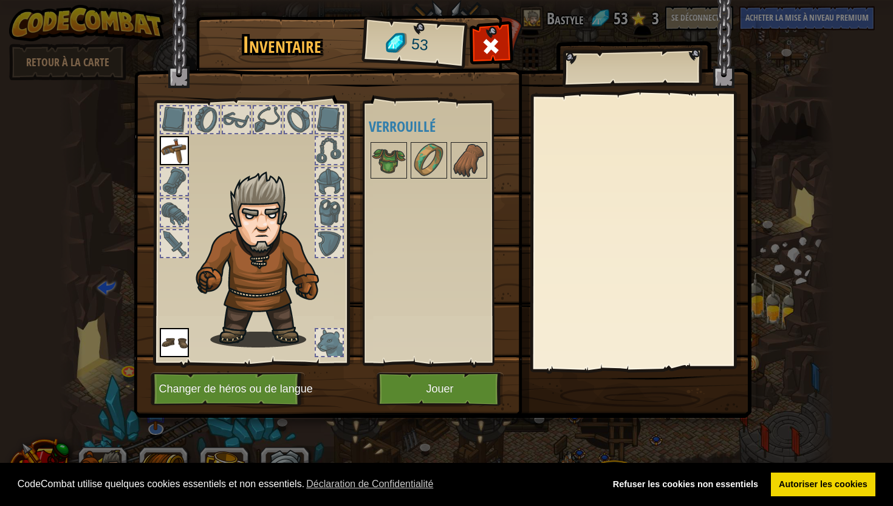
click at [441, 389] on button "Jouer" at bounding box center [440, 388] width 127 height 33
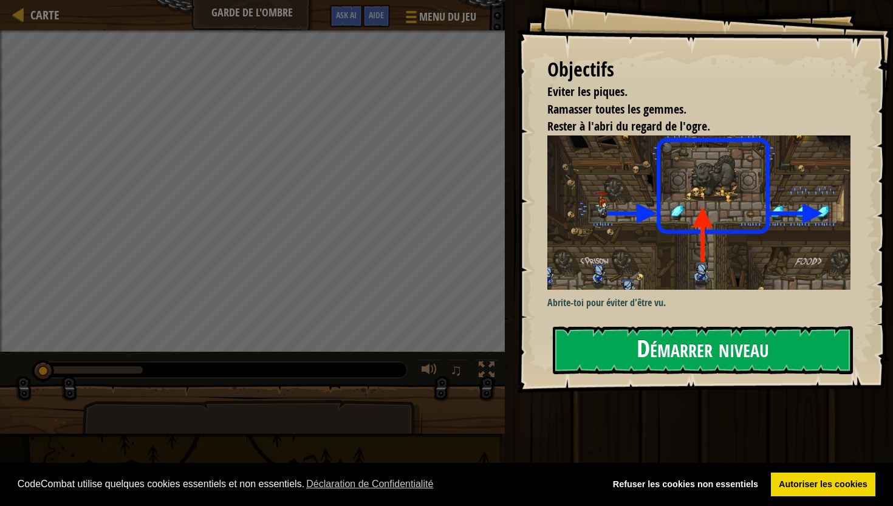
click at [615, 229] on div "Objectifs Eviter les piques. Ramasser toutes les gemmes. Rester à l'abri du reg…" at bounding box center [705, 196] width 376 height 393
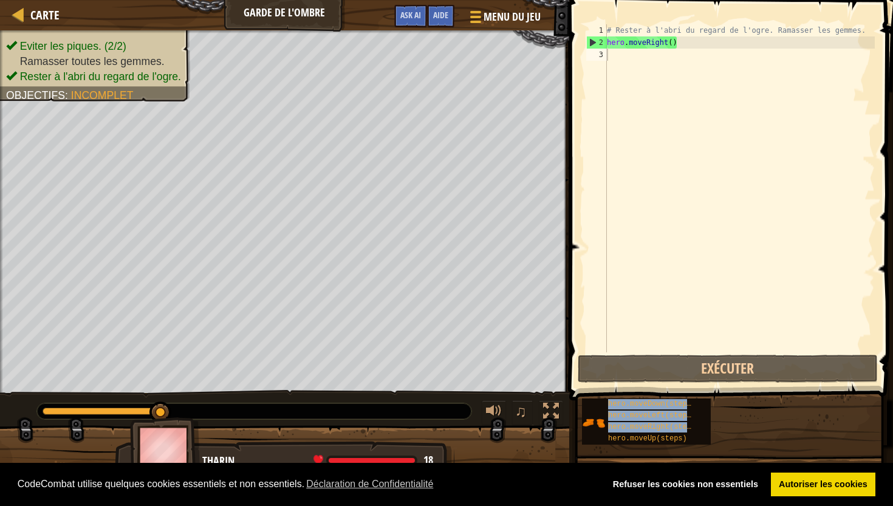
drag, startPoint x: 647, startPoint y: 435, endPoint x: 662, endPoint y: 56, distance: 379.9
click at [663, 53] on div "Aide 1 2 3 # Rester à l'abri du regard de l'ogre. Ramasser les gemmes. hero . m…" at bounding box center [728, 250] width 327 height 500
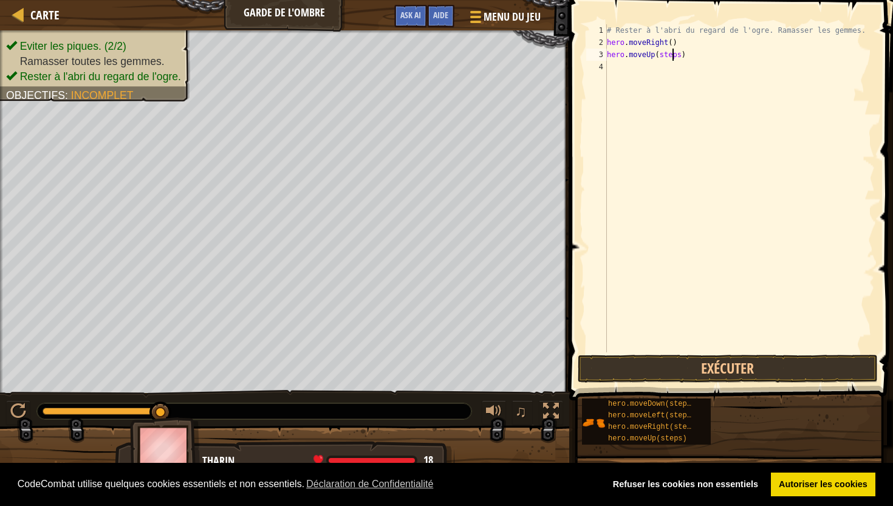
click at [671, 56] on div "# Rester à l'abri du regard de l'ogre. Ramasser les gemmes. hero . moveRight ( …" at bounding box center [739, 200] width 270 height 352
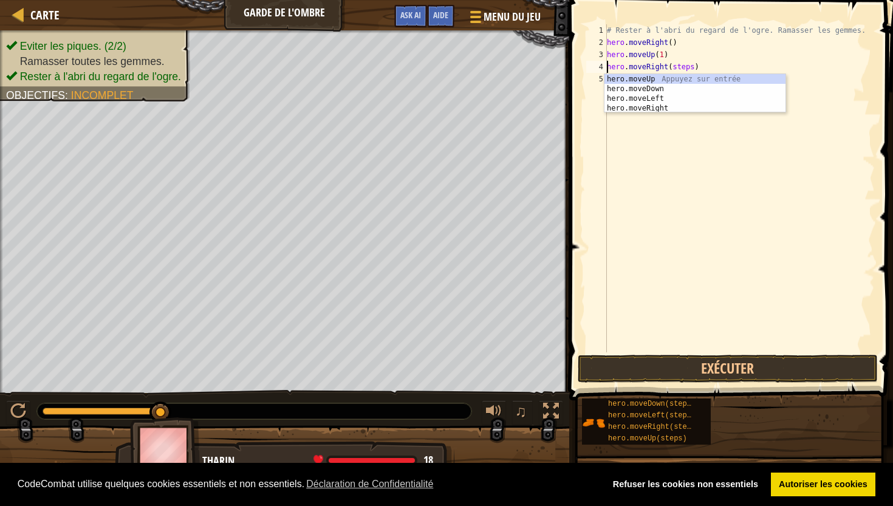
click at [682, 67] on div "# Rester à l'abri du regard de l'ogre. Ramasser les gemmes. hero . moveRight ( …" at bounding box center [739, 200] width 270 height 352
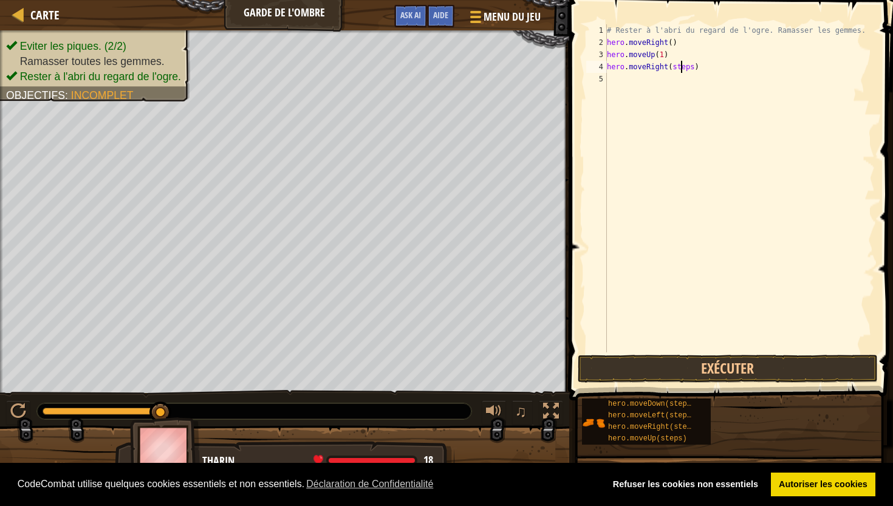
click at [682, 67] on div "# Rester à l'abri du regard de l'ogre. Ramasser les gemmes. hero . moveRight ( …" at bounding box center [739, 200] width 270 height 352
drag, startPoint x: 668, startPoint y: 408, endPoint x: 686, endPoint y: 90, distance: 318.2
click at [686, 90] on div "Aide hero.moveRight(1) 1 2 3 4 5 # Rester à l'abri du regard de l'ogre. Ramasse…" at bounding box center [728, 250] width 327 height 500
drag, startPoint x: 639, startPoint y: 400, endPoint x: 636, endPoint y: 392, distance: 9.0
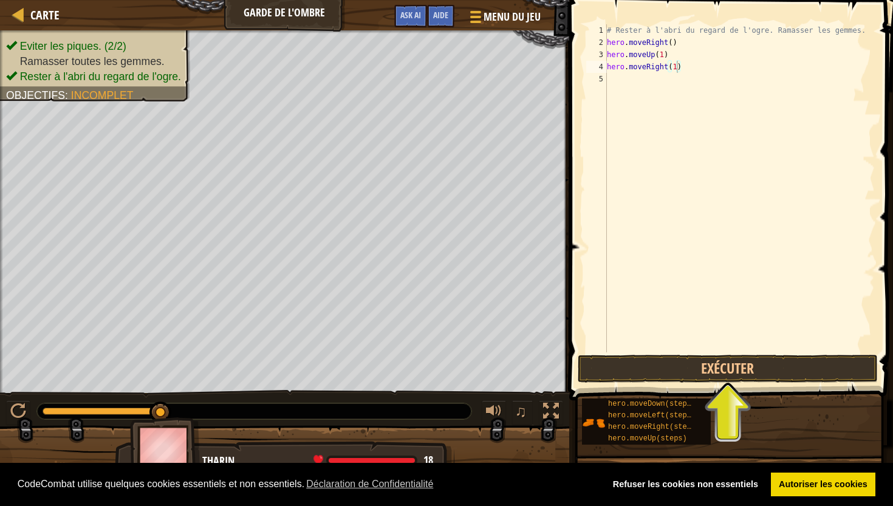
click at [636, 398] on div "hero.moveDown(steps) hero.moveLeft(steps) hero.moveRight(steps) hero.moveUp(ste…" at bounding box center [732, 421] width 303 height 47
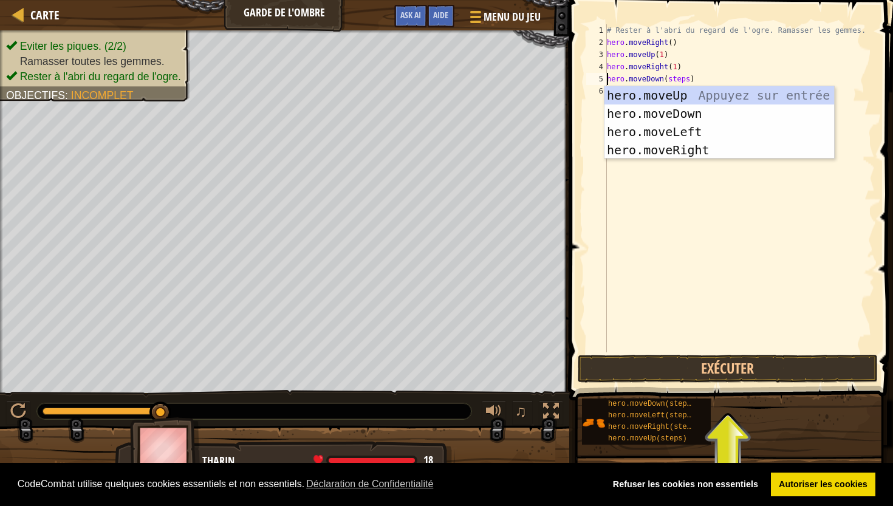
click at [675, 80] on div "# Rester à l'abri du regard de l'ogre. Ramasser les gemmes. hero . moveRight ( …" at bounding box center [739, 200] width 270 height 352
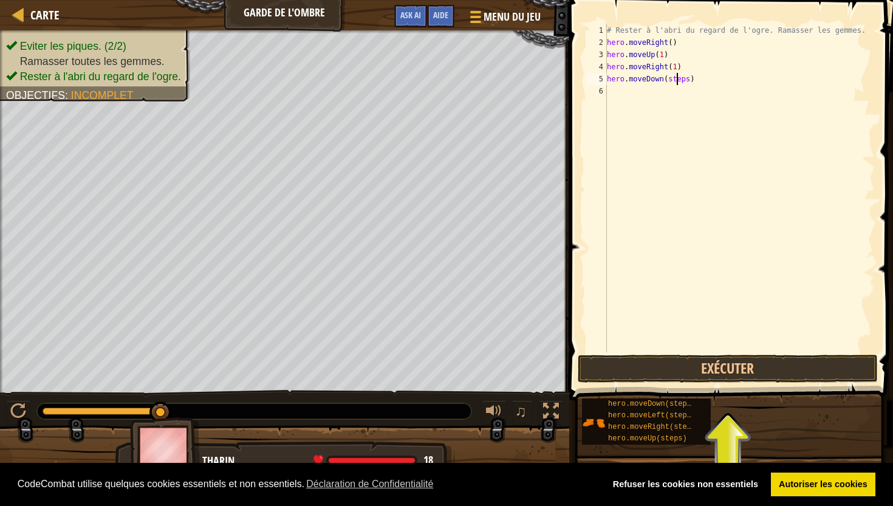
click at [675, 80] on div "# Rester à l'abri du regard de l'ogre. Ramasser les gemmes. hero . moveRight ( …" at bounding box center [739, 200] width 270 height 352
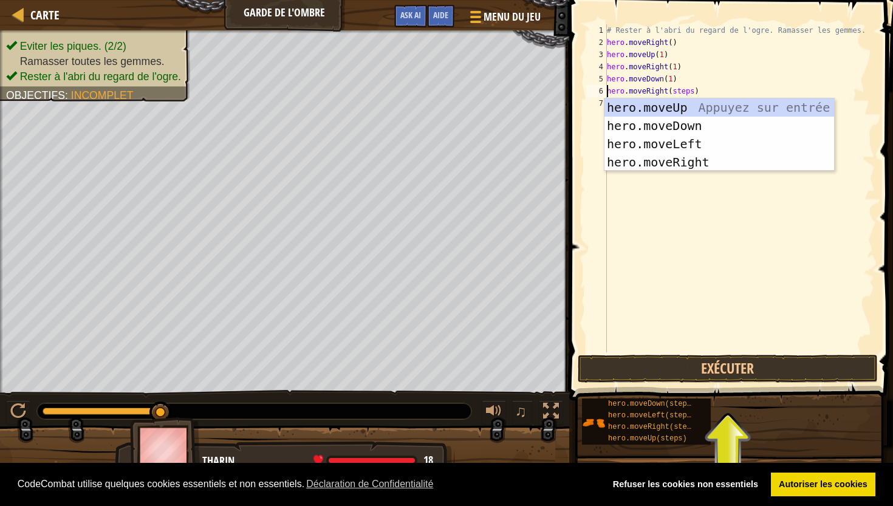
click at [687, 91] on div "# Rester à l'abri du regard de l'ogre. Ramasser les gemmes. hero . moveRight ( …" at bounding box center [739, 200] width 270 height 352
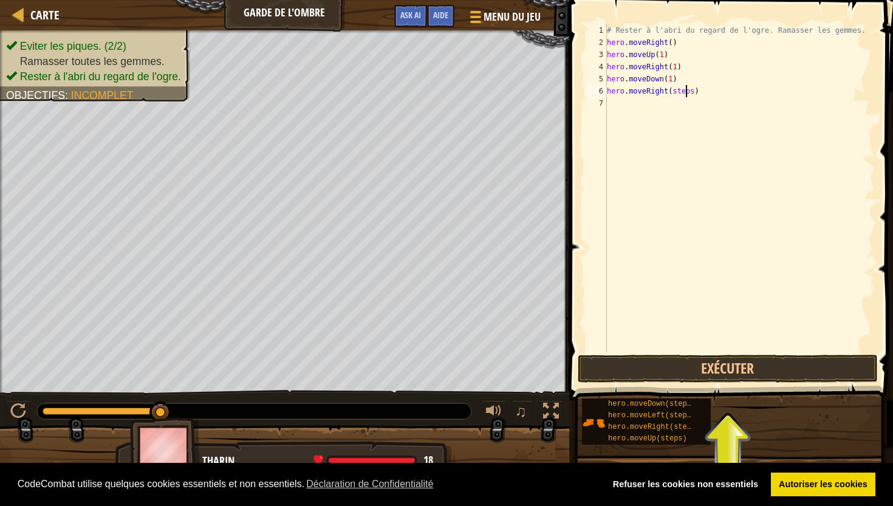
click at [687, 91] on div "# Rester à l'abri du regard de l'ogre. Ramasser les gemmes. hero . moveRight ( …" at bounding box center [739, 200] width 270 height 352
type textarea "hero.moveRight(2)"
click at [705, 361] on button "Exécuter" at bounding box center [728, 369] width 300 height 28
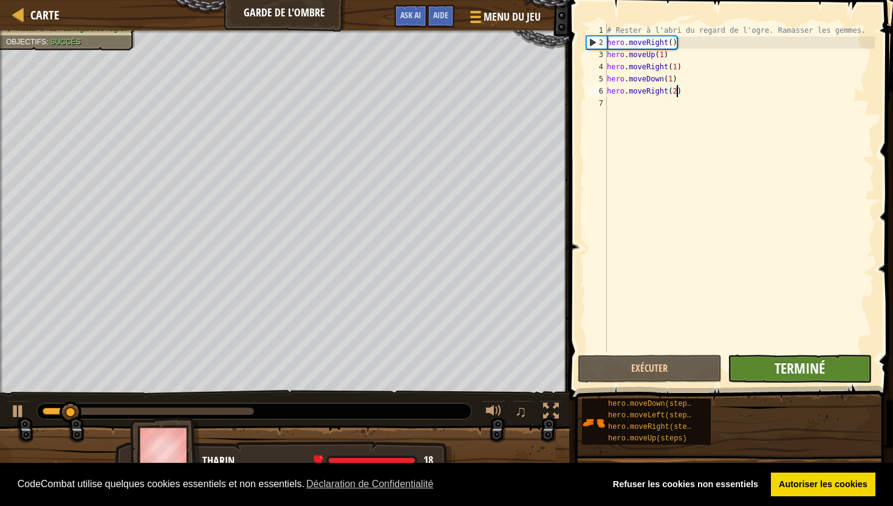
click at [803, 374] on span "Terminé" at bounding box center [799, 367] width 50 height 19
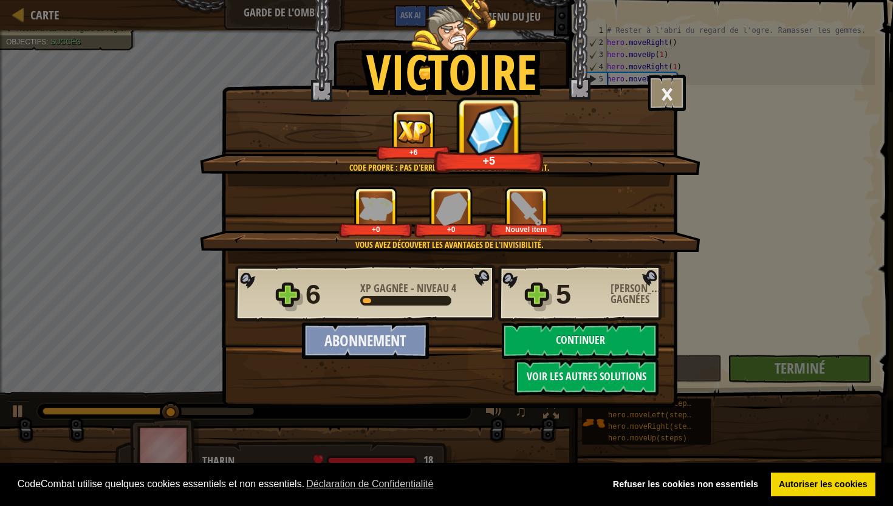
click at [401, 347] on button "Abonnement" at bounding box center [365, 341] width 127 height 36
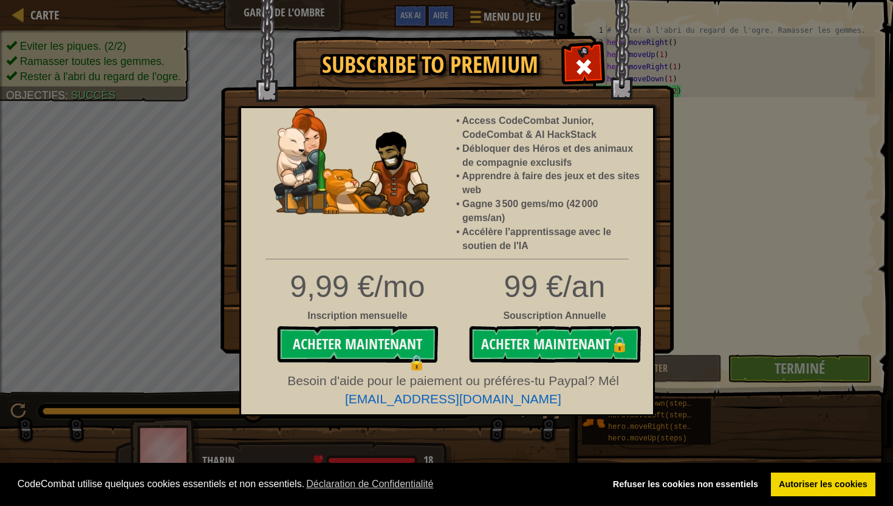
click at [563, 64] on img at bounding box center [446, 176] width 453 height 353
click at [578, 64] on span at bounding box center [583, 66] width 19 height 19
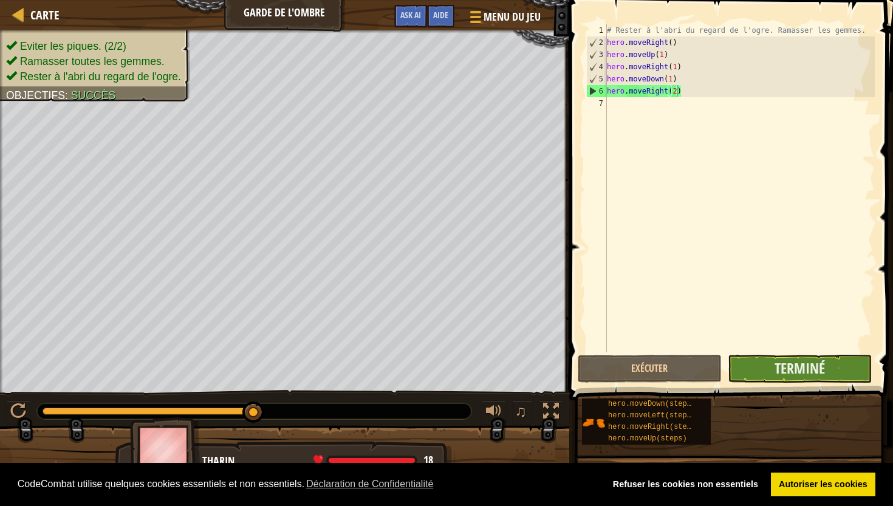
click at [778, 357] on button "Terminé" at bounding box center [800, 369] width 144 height 28
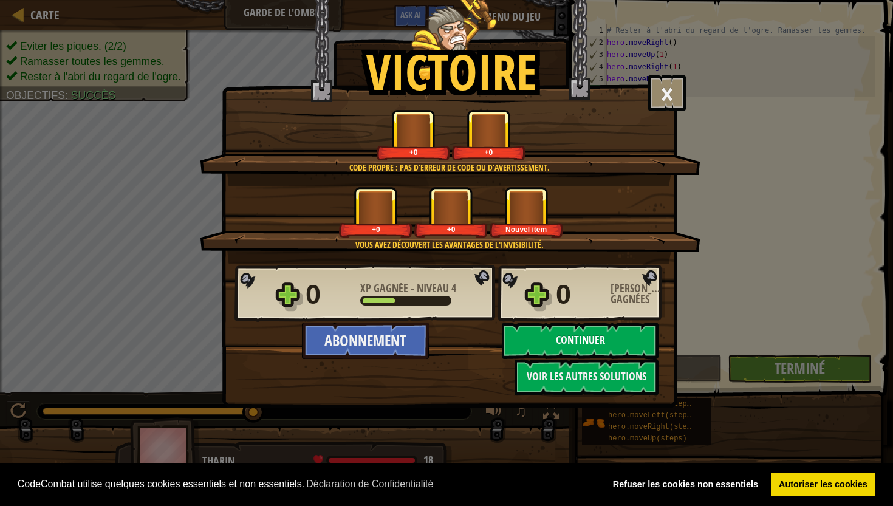
click at [574, 349] on button "Continuer" at bounding box center [580, 341] width 157 height 36
select select "fr"
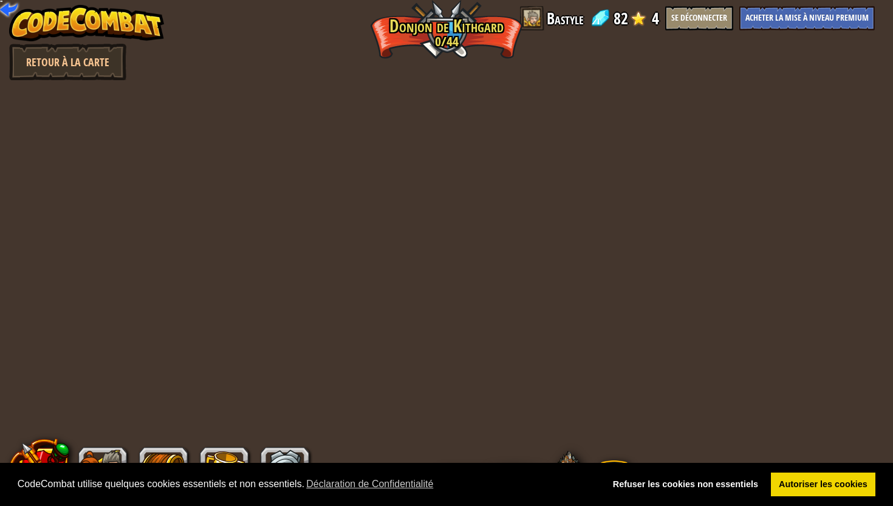
select select "fr"
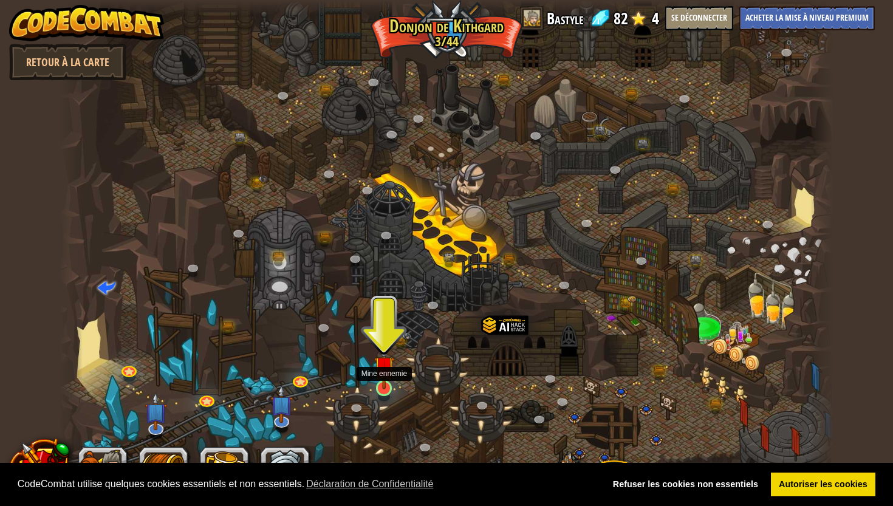
click at [393, 380] on img at bounding box center [384, 366] width 20 height 46
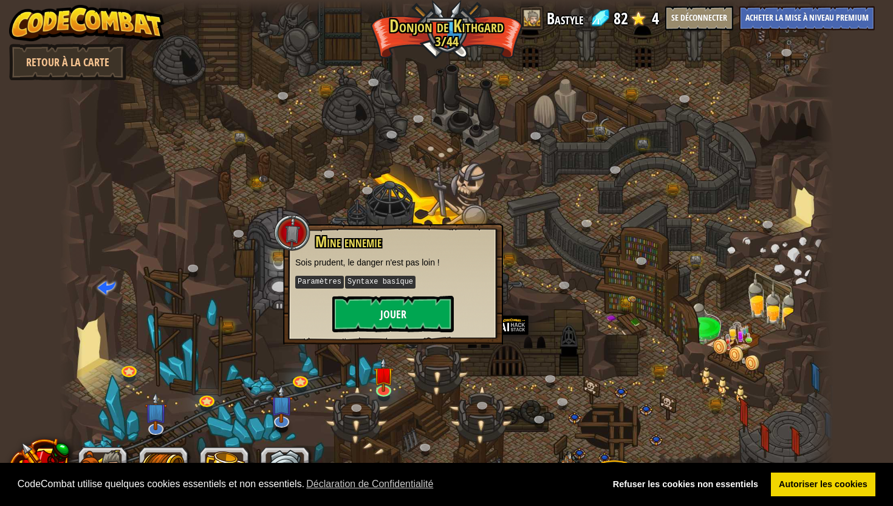
click at [413, 304] on button "Jouer" at bounding box center [392, 314] width 121 height 36
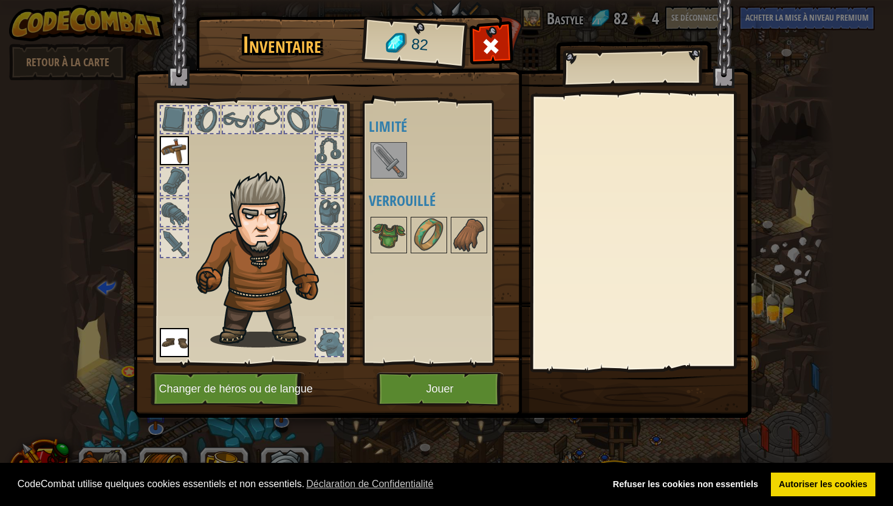
click at [391, 152] on img at bounding box center [389, 160] width 34 height 34
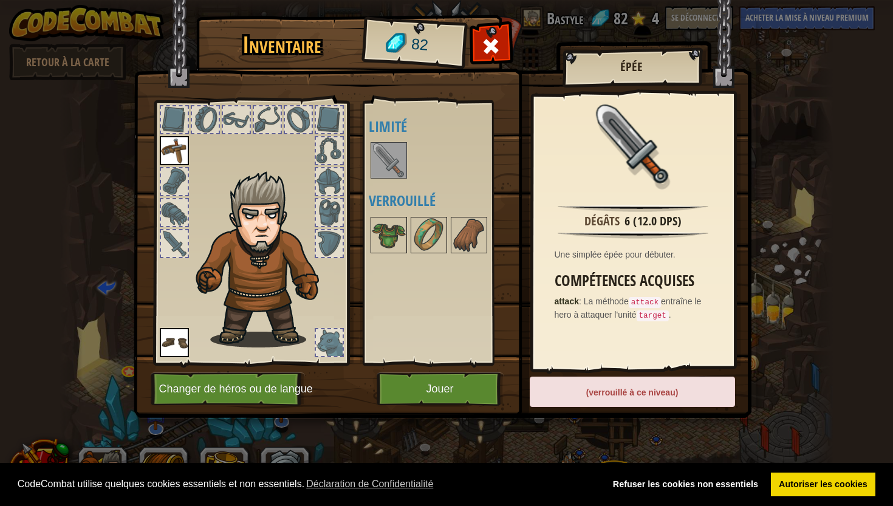
click at [443, 383] on button "Jouer" at bounding box center [440, 388] width 127 height 33
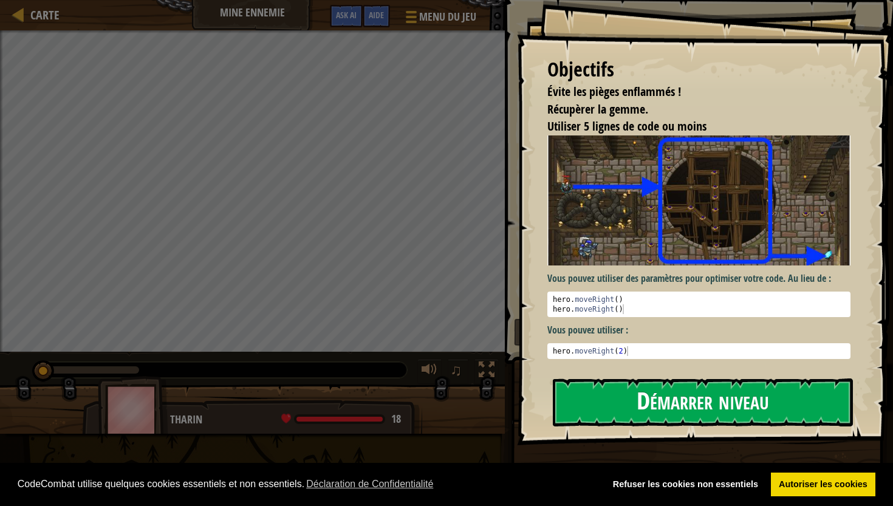
click at [625, 405] on button "Démarrer niveau" at bounding box center [703, 402] width 300 height 48
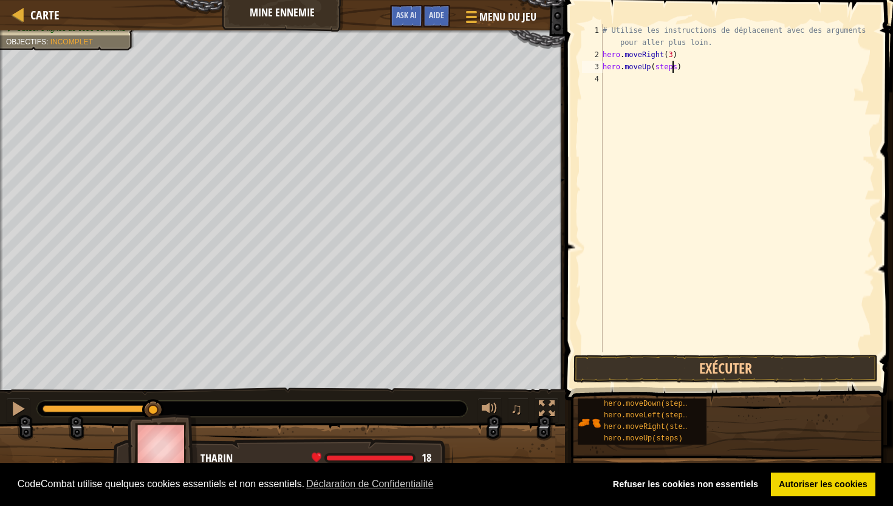
click at [671, 70] on div "# Utilise les instructions de déplacement avec des arguments pour aller plus lo…" at bounding box center [737, 206] width 275 height 364
click at [673, 80] on div "# Utilise les instructions de déplacement avec des arguments pour aller plus lo…" at bounding box center [737, 206] width 275 height 364
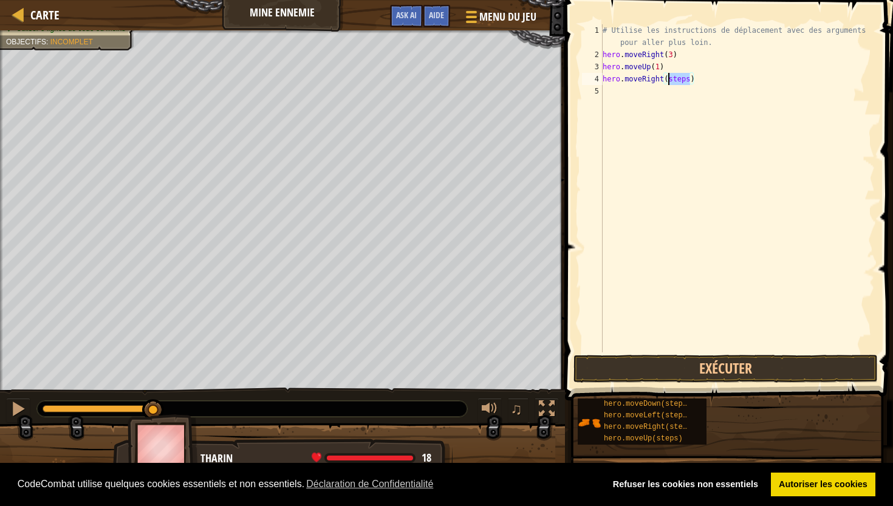
scroll to position [5, 5]
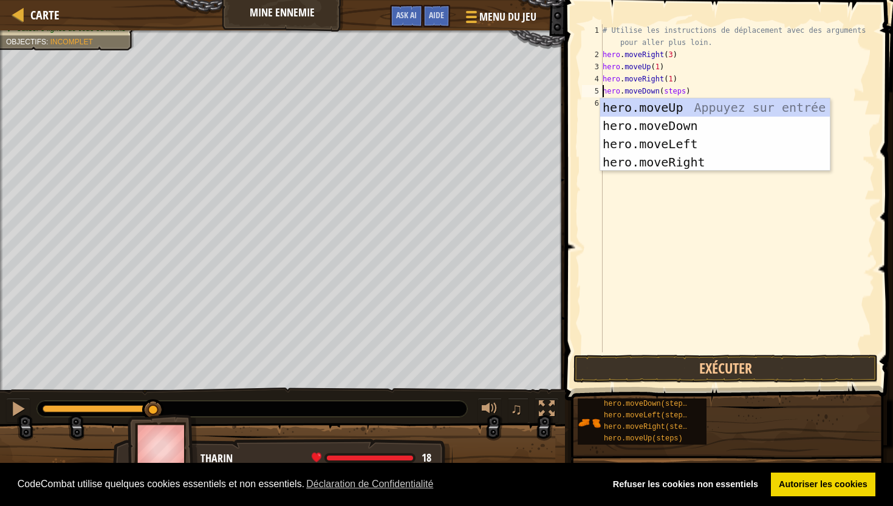
click at [672, 92] on div "# Utilise les instructions de déplacement avec des arguments pour aller plus lo…" at bounding box center [737, 206] width 275 height 364
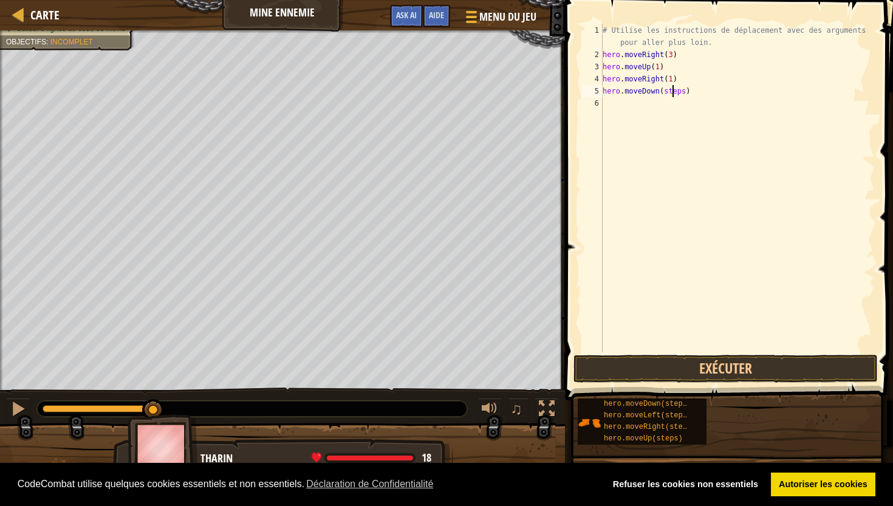
click at [672, 92] on div "# Utilise les instructions de déplacement avec des arguments pour aller plus lo…" at bounding box center [737, 206] width 275 height 364
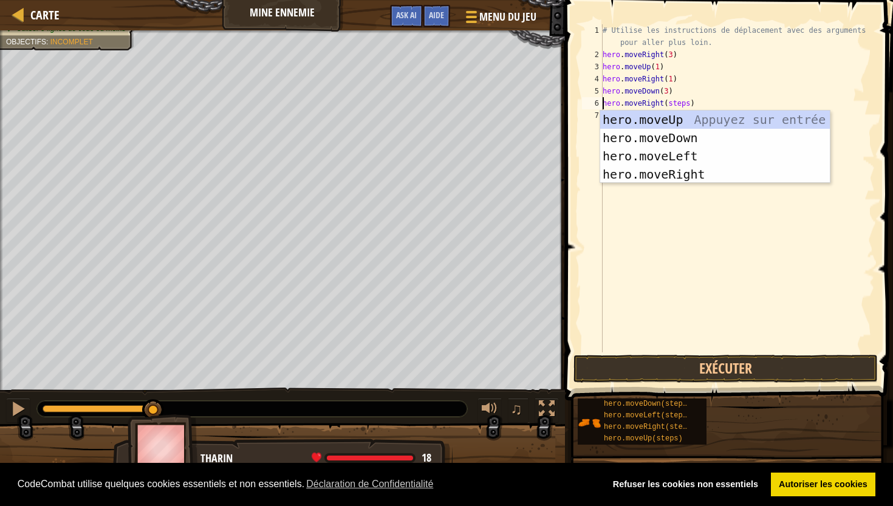
click at [672, 104] on div "# Utilise les instructions de déplacement avec des arguments pour aller plus lo…" at bounding box center [737, 206] width 275 height 364
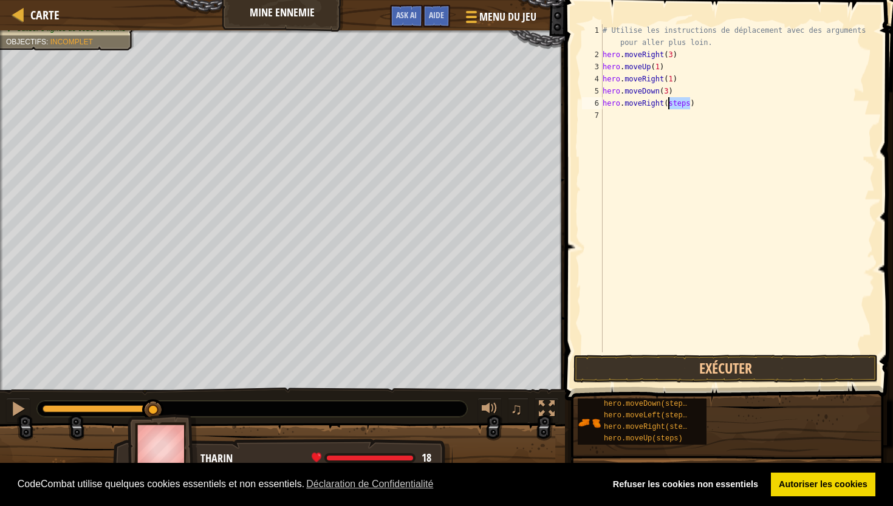
click at [672, 104] on div "# Utilise les instructions de déplacement avec des arguments pour aller plus lo…" at bounding box center [737, 206] width 275 height 364
type textarea "hero.moveRight(2)"
click at [797, 361] on button "Exécuter" at bounding box center [725, 369] width 304 height 28
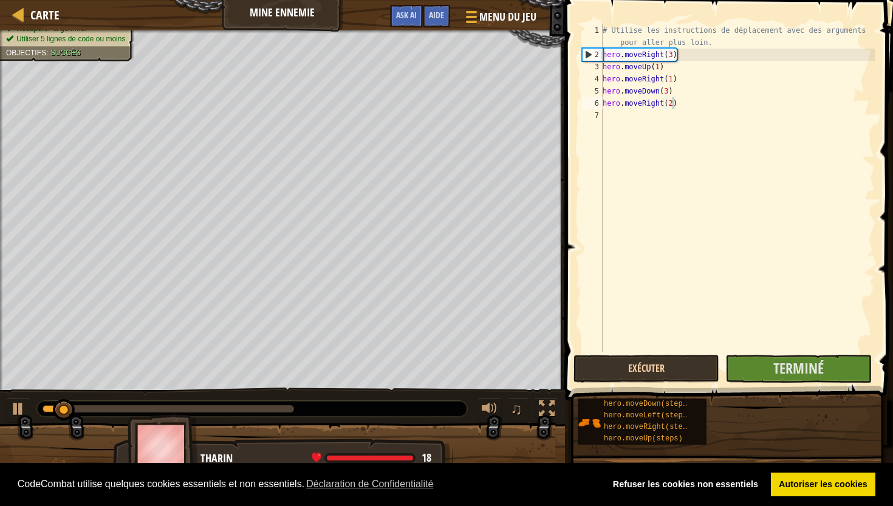
click at [797, 361] on span "Terminé" at bounding box center [798, 367] width 50 height 19
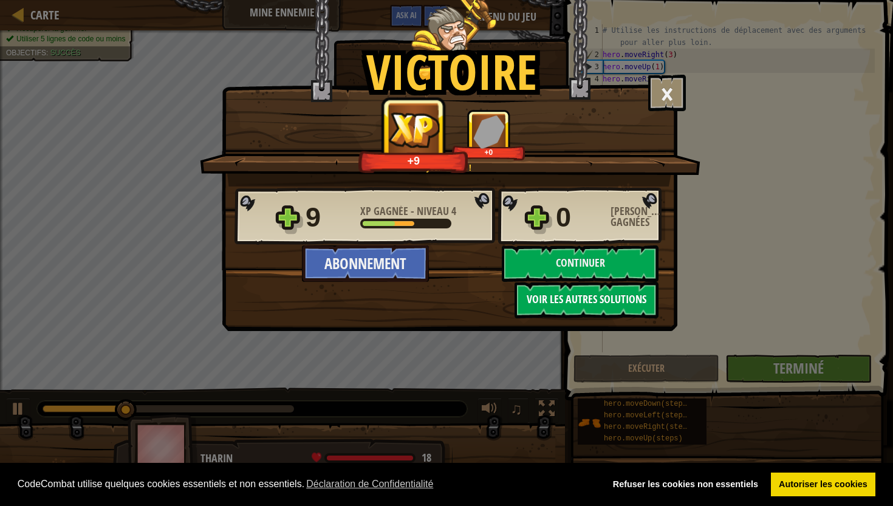
click at [607, 292] on button "Voir les autres solutions" at bounding box center [586, 300] width 144 height 36
select select "fr"
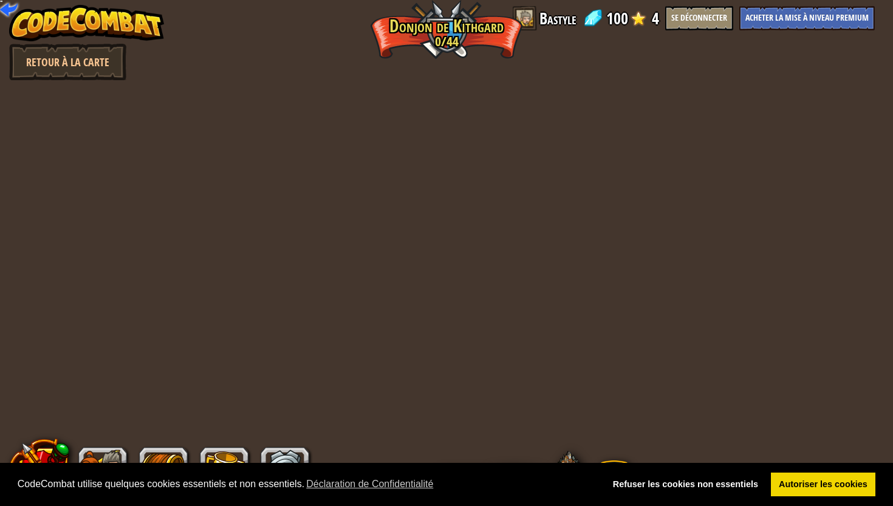
select select "fr"
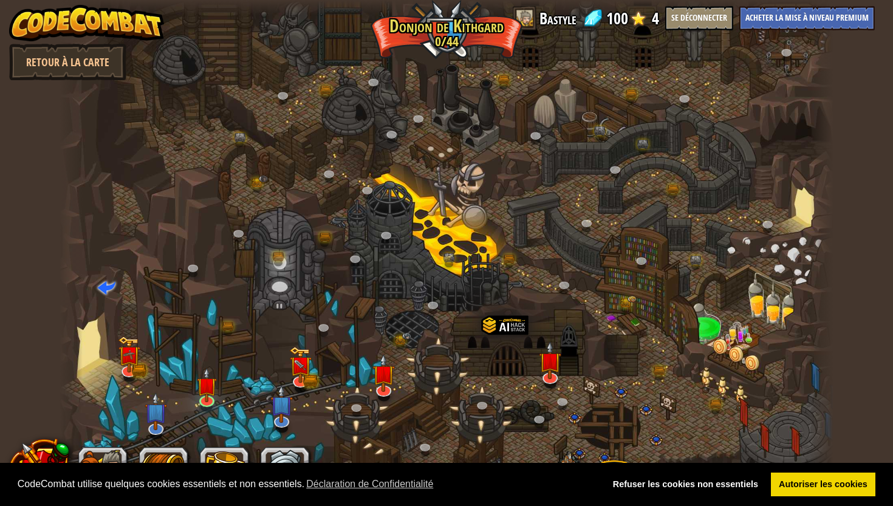
select select "fr"
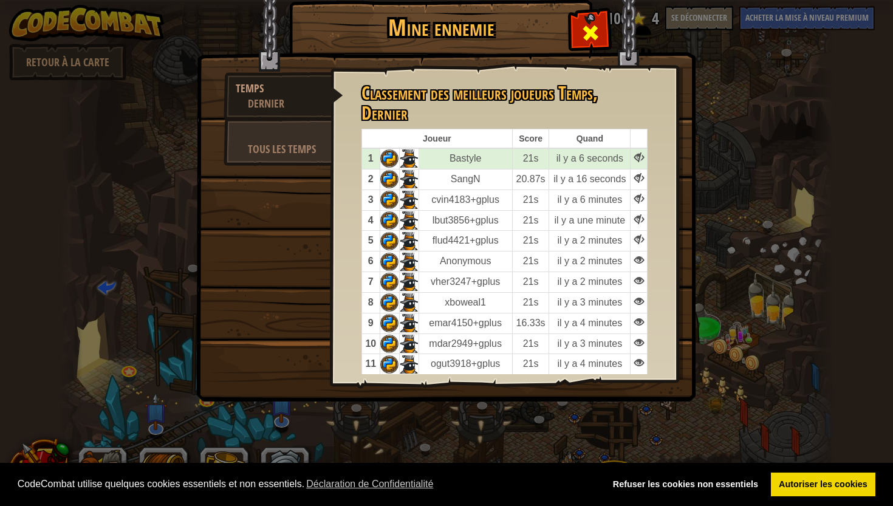
click at [572, 23] on div at bounding box center [590, 30] width 38 height 38
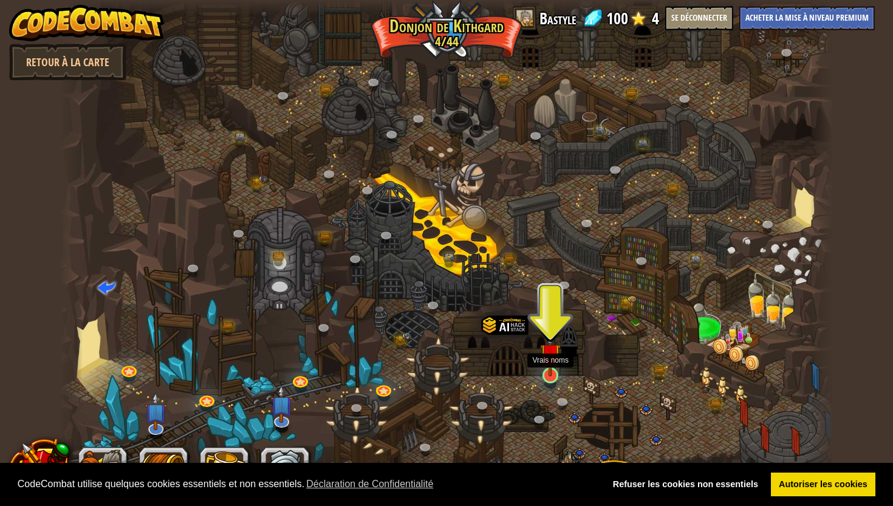
click at [548, 358] on img at bounding box center [550, 353] width 20 height 46
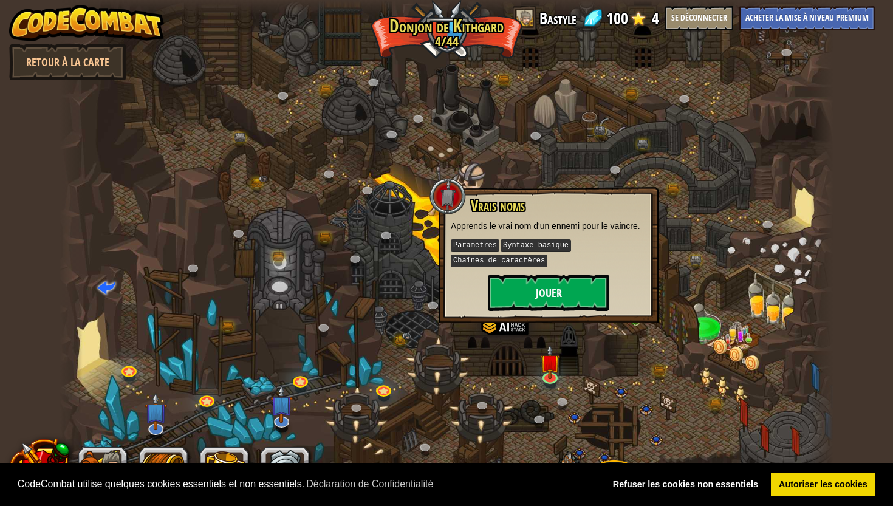
click at [551, 288] on button "Jouer" at bounding box center [548, 293] width 121 height 36
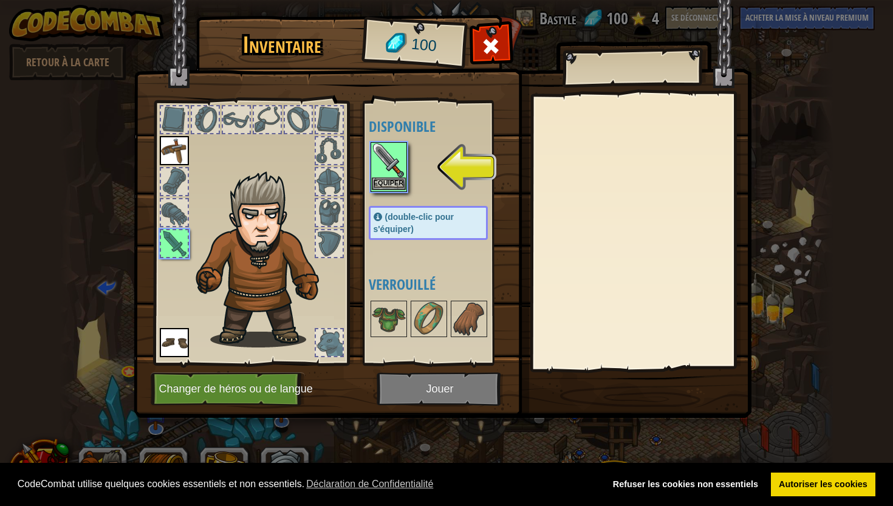
click at [382, 179] on button "Equiper" at bounding box center [389, 183] width 34 height 13
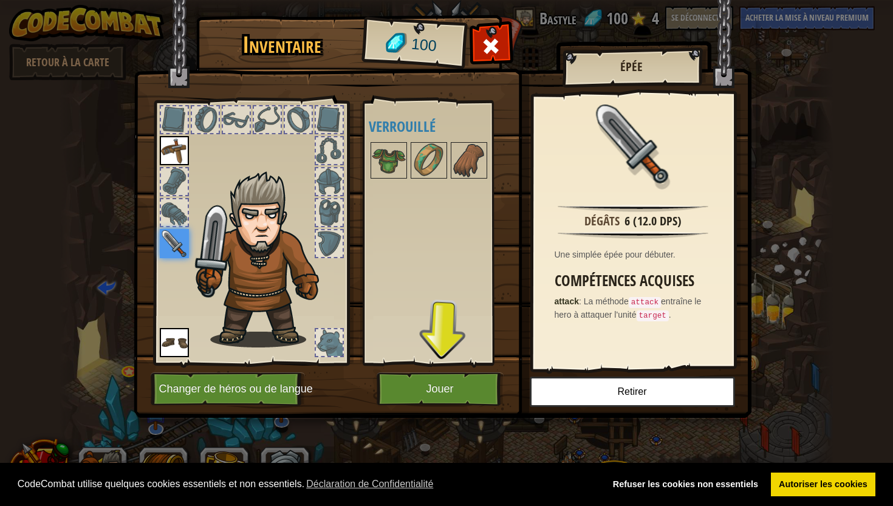
click at [430, 382] on button "Jouer" at bounding box center [440, 388] width 127 height 33
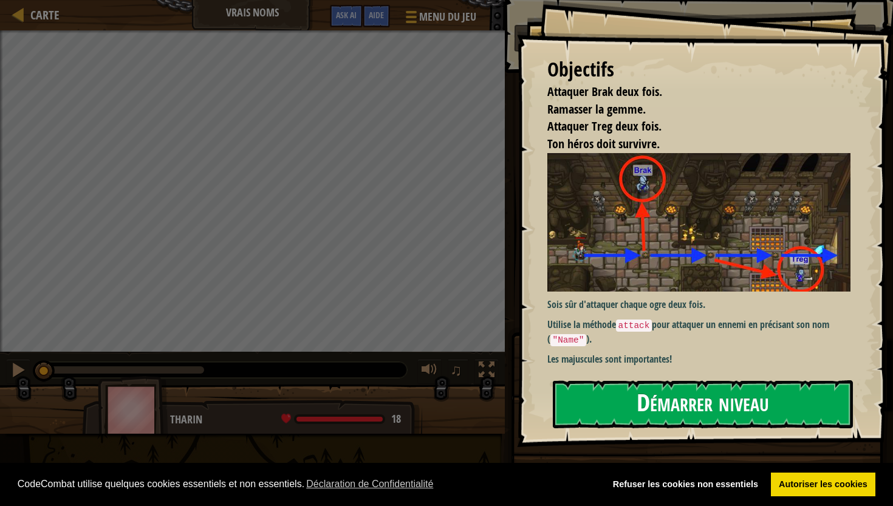
click at [662, 390] on button "Démarrer niveau" at bounding box center [703, 404] width 300 height 48
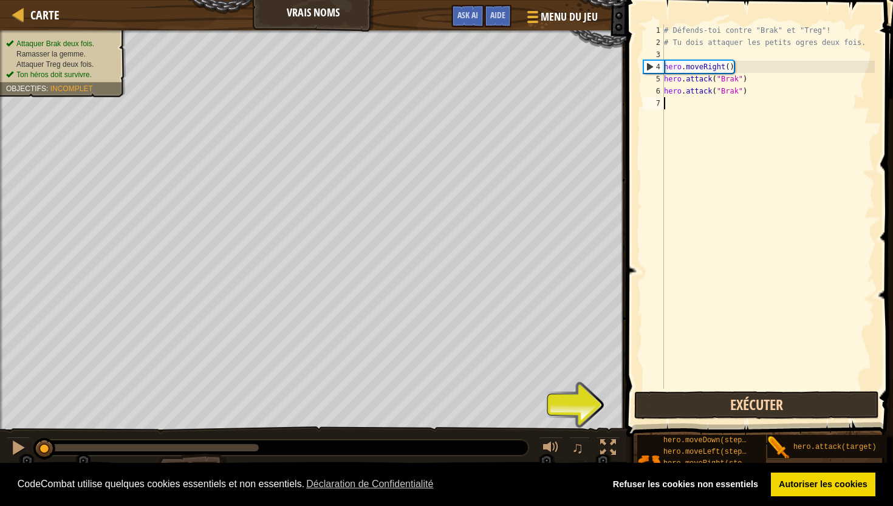
click at [668, 401] on button "Exécuter" at bounding box center [756, 405] width 245 height 28
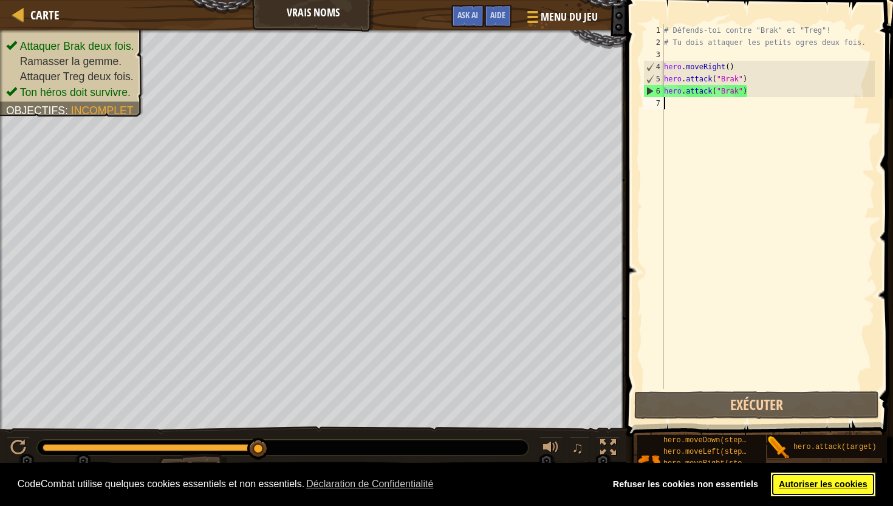
click at [819, 485] on link "Autoriser les cookies" at bounding box center [823, 485] width 105 height 24
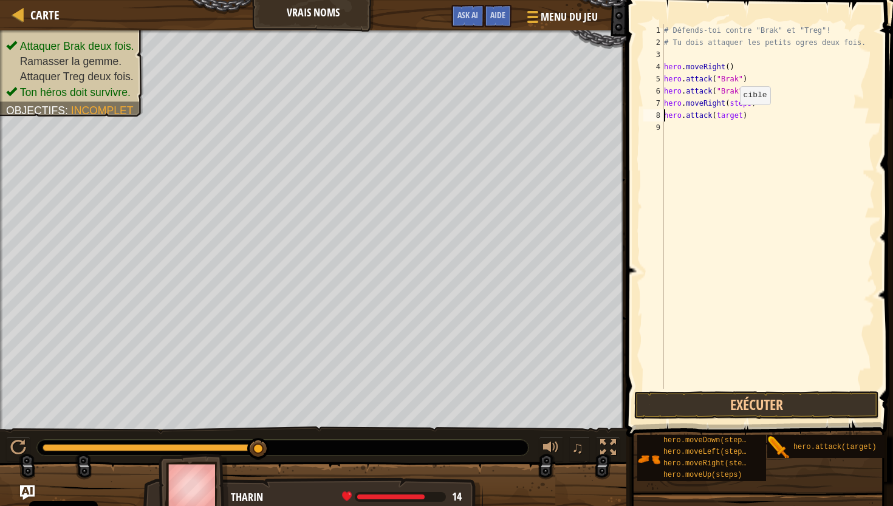
click at [730, 117] on div "# Défends-toi contre "Brak" et "Treg"! # Tu dois attaquer les petits ogres deux…" at bounding box center [767, 218] width 213 height 389
click at [777, 400] on button "Exécuter" at bounding box center [756, 405] width 245 height 28
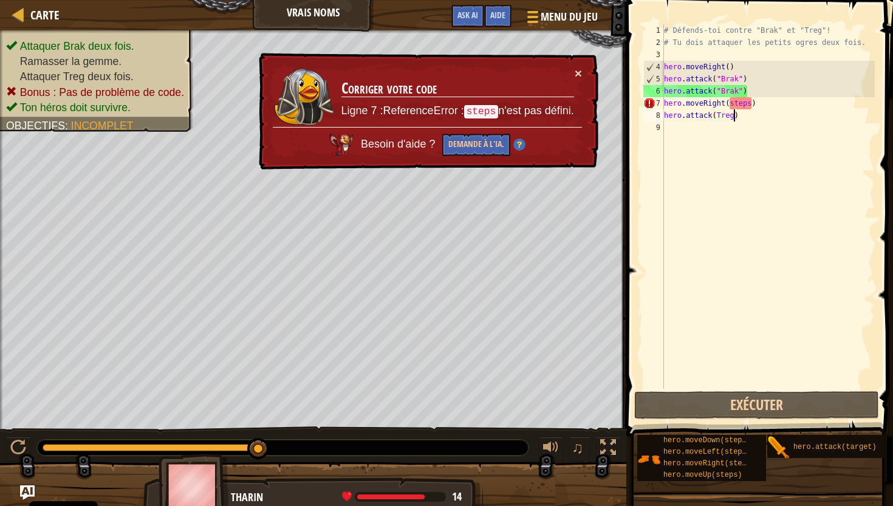
click at [740, 103] on div "# Défends-toi contre "Brak" et "Treg"! # Tu dois attaquer les petits ogres deux…" at bounding box center [767, 218] width 213 height 389
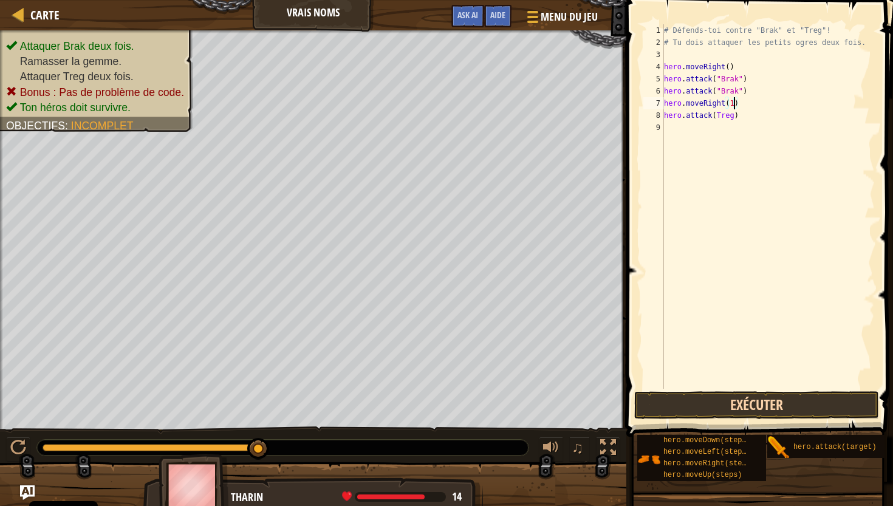
click at [743, 406] on button "Exécuter" at bounding box center [756, 405] width 245 height 28
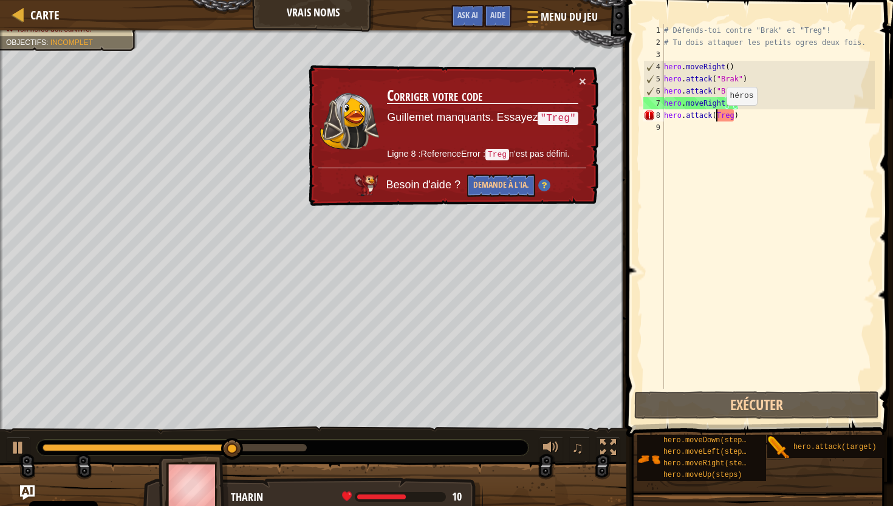
click at [717, 117] on div "# Défends-toi contre "Brak" et "Treg"! # Tu dois attaquer les petits ogres deux…" at bounding box center [767, 218] width 213 height 389
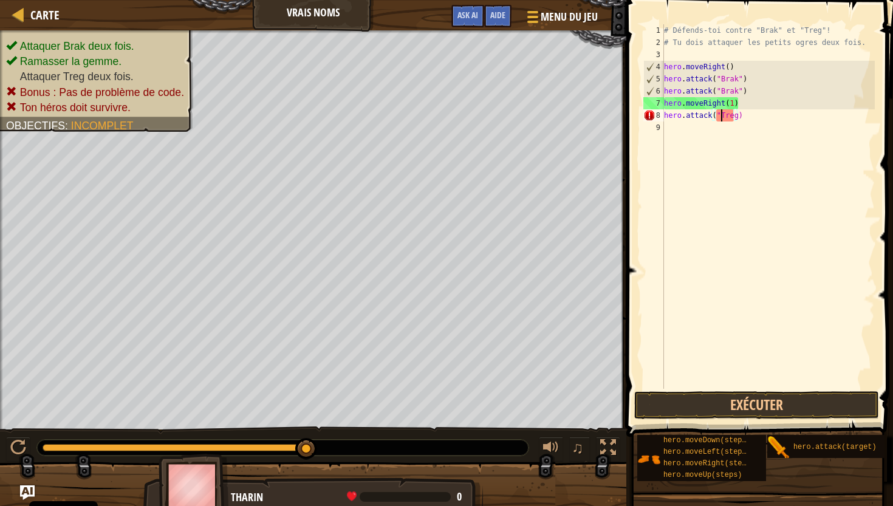
scroll to position [5, 4]
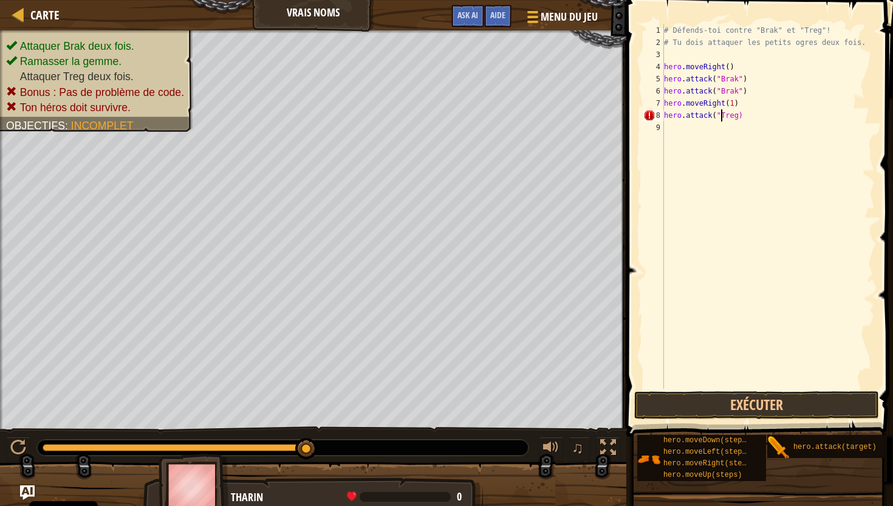
click at [739, 113] on div "# Défends-toi contre "Brak" et "Treg"! # Tu dois attaquer les petits ogres deux…" at bounding box center [767, 218] width 213 height 389
type textarea "hero.attack("Treg")"
click at [734, 128] on div "# Défends-toi contre "Brak" et "Treg"! # Tu dois attaquer les petits ogres deux…" at bounding box center [767, 218] width 213 height 389
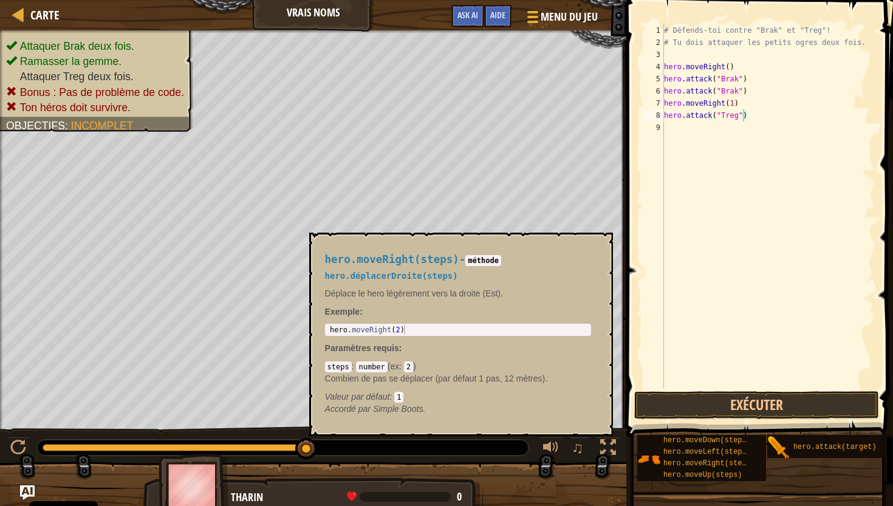
type textarea "hero.attack("Treg"hero.moveRight(steps))"
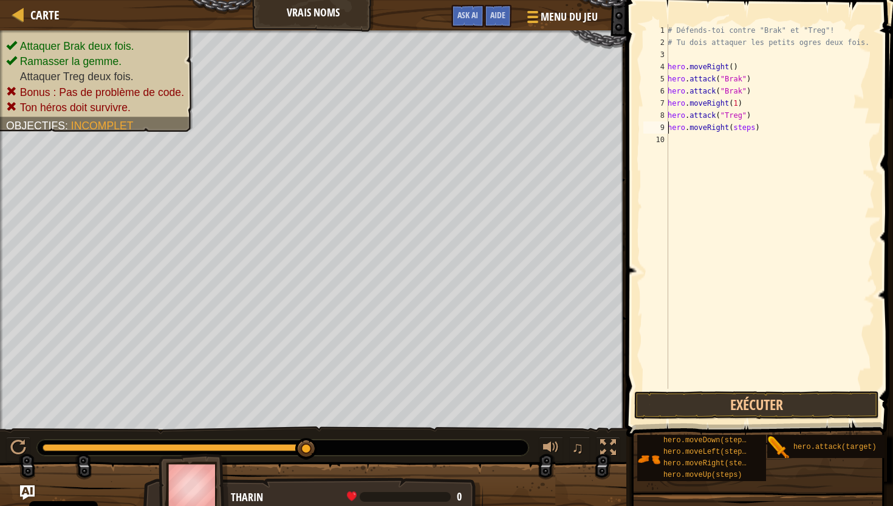
click at [793, 125] on div "# Défends-toi contre "Brak" et "Treg"! # Tu dois attaquer les petits ogres deux…" at bounding box center [770, 218] width 210 height 389
click at [748, 130] on div "# Défends-toi contre "Brak" et "Treg"! # Tu dois attaquer les petits ogres deux…" at bounding box center [770, 218] width 210 height 389
click at [722, 403] on button "Exécuter" at bounding box center [756, 405] width 245 height 28
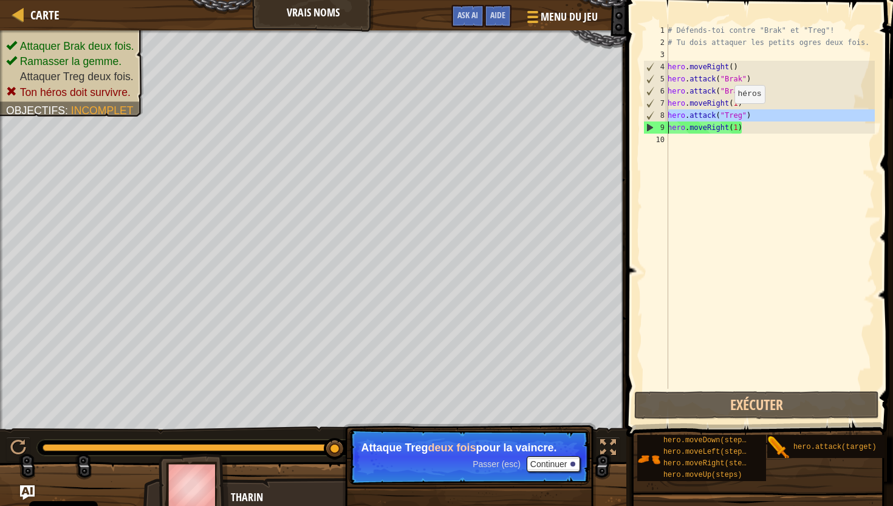
drag, startPoint x: 667, startPoint y: 113, endPoint x: 727, endPoint y: 114, distance: 60.1
click at [728, 114] on div "hero.moveRight(1) 1 2 3 4 5 6 7 8 9 10 # Défends-toi contre "Brak" et "Treg"! #…" at bounding box center [758, 206] width 234 height 364
click at [760, 120] on div "# Défends-toi contre "Brak" et "Treg"! # Tu dois attaquer les petits ogres deux…" at bounding box center [770, 218] width 210 height 389
type textarea "hero.attack("Treg")"
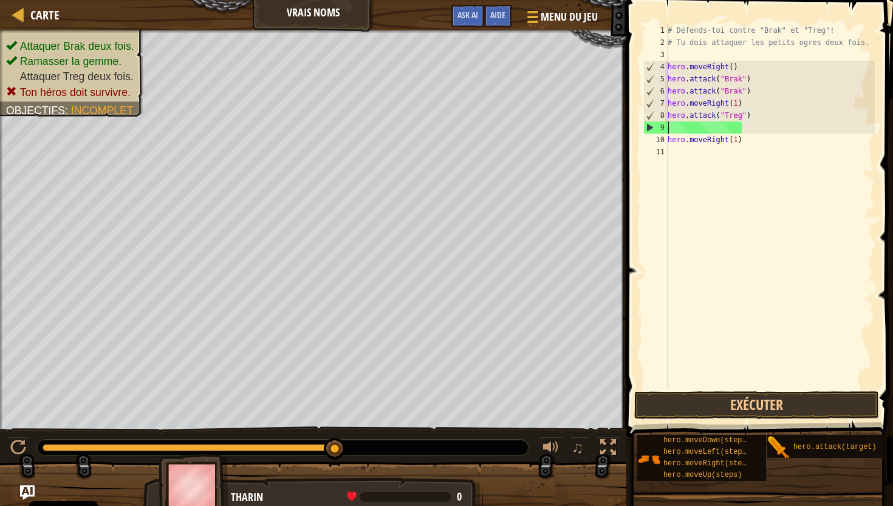
scroll to position [5, 0]
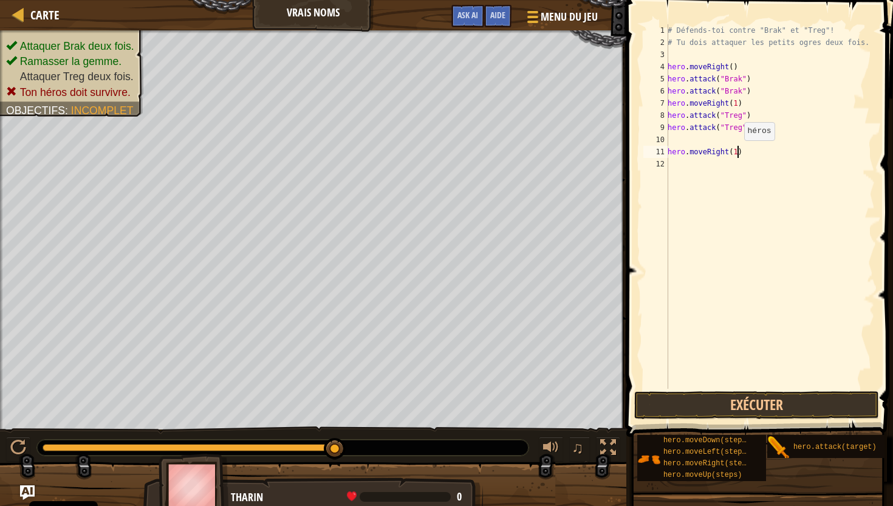
click at [738, 152] on div "# Défends-toi contre "Brak" et "Treg"! # Tu dois attaquer les petits ogres deux…" at bounding box center [770, 218] width 210 height 389
type textarea "hero.moveRight(2)"
click at [728, 404] on button "Exécuter" at bounding box center [756, 405] width 245 height 28
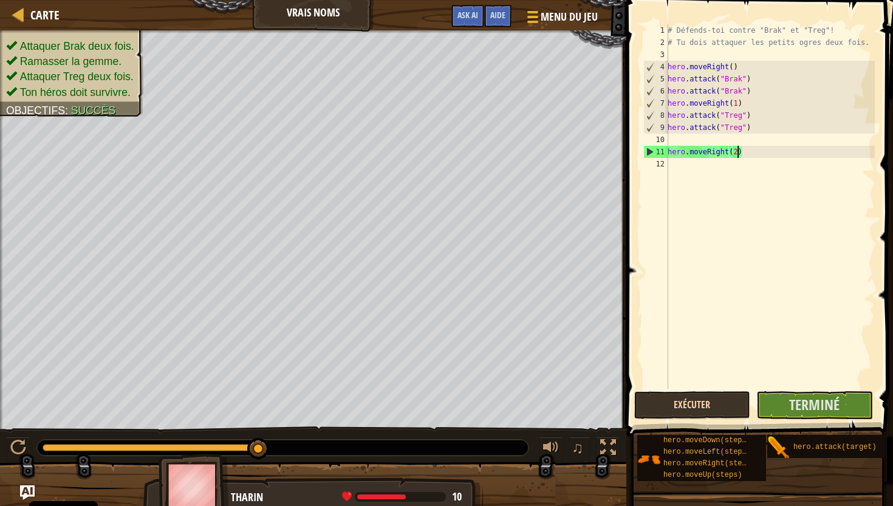
click at [728, 404] on button "Exécuter" at bounding box center [692, 405] width 116 height 28
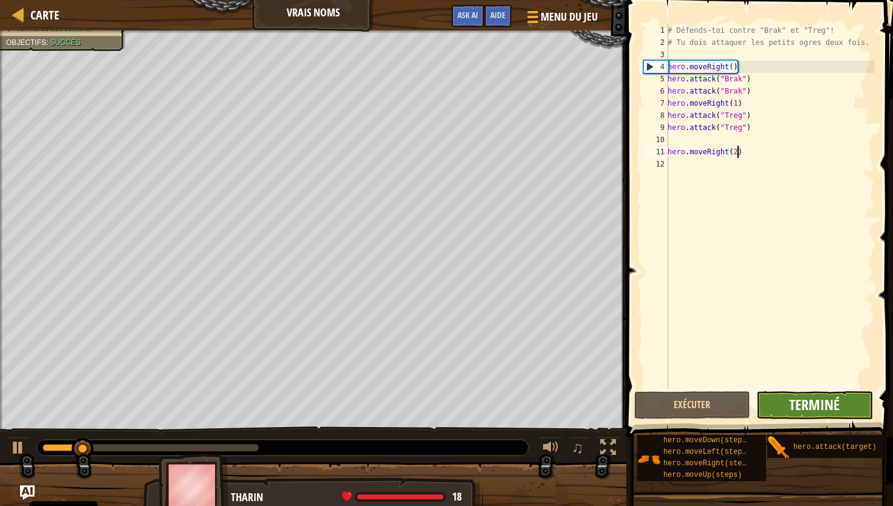
click at [791, 409] on span "Terminé" at bounding box center [814, 404] width 50 height 19
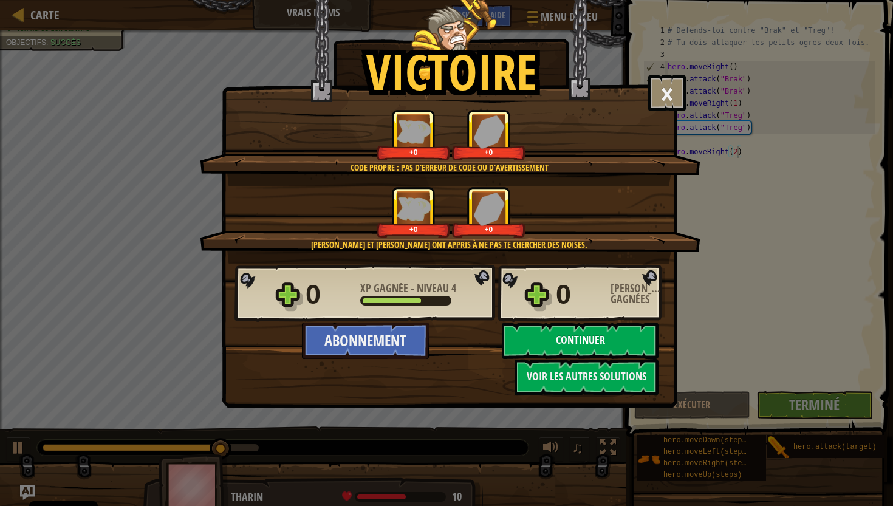
click at [609, 337] on button "Continuer" at bounding box center [580, 341] width 157 height 36
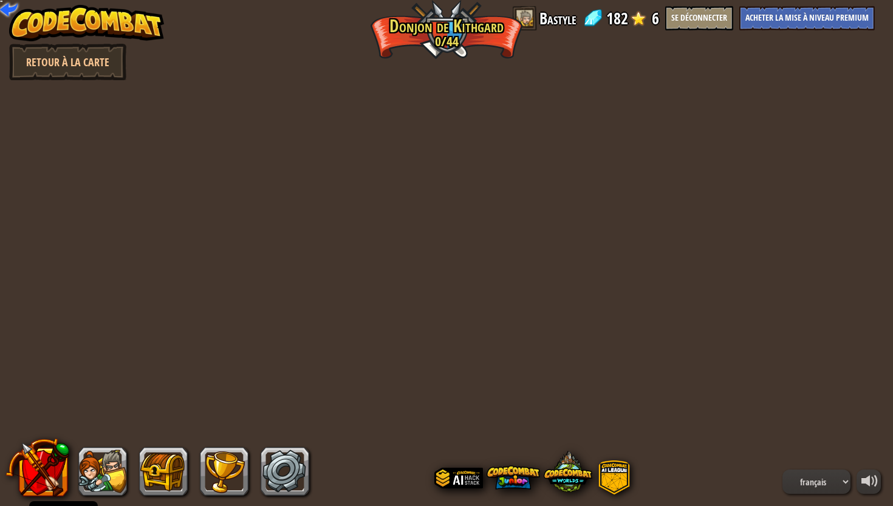
select select "fr"
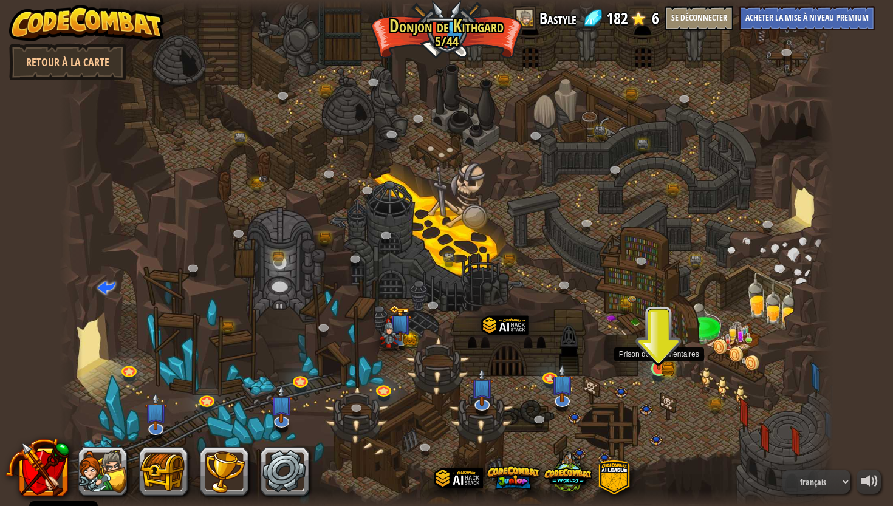
click at [661, 354] on img at bounding box center [659, 349] width 12 height 12
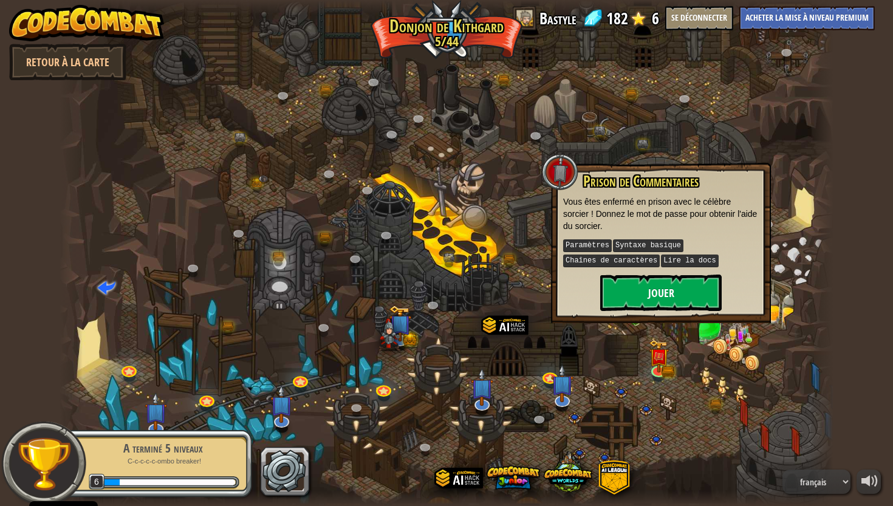
click at [674, 296] on button "Jouer" at bounding box center [660, 293] width 121 height 36
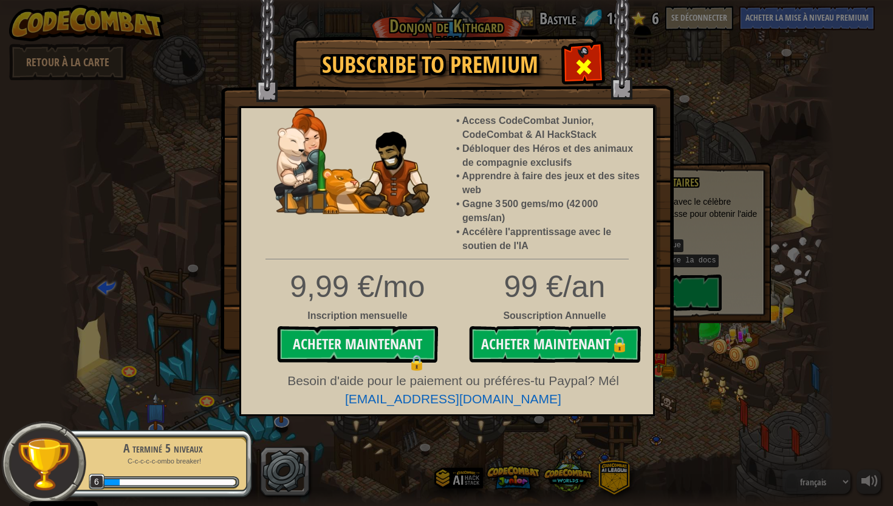
click at [584, 69] on span at bounding box center [583, 66] width 19 height 19
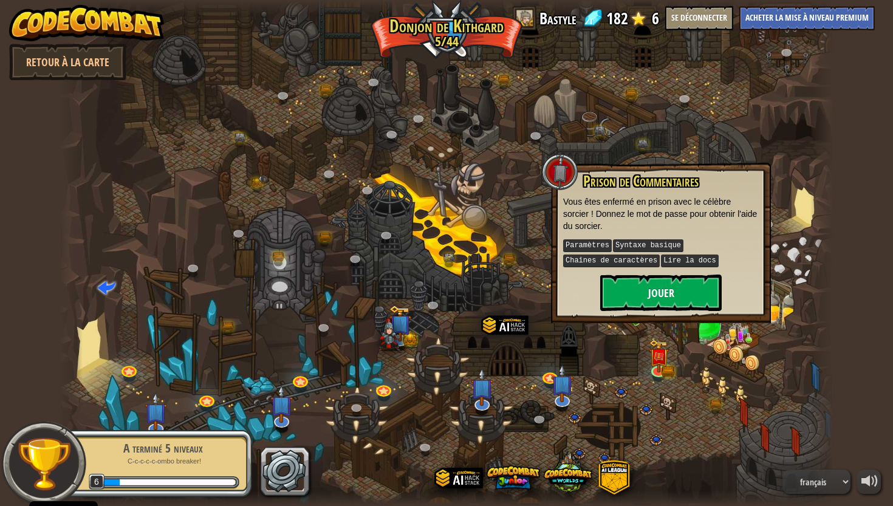
click at [662, 282] on button "Jouer" at bounding box center [660, 293] width 121 height 36
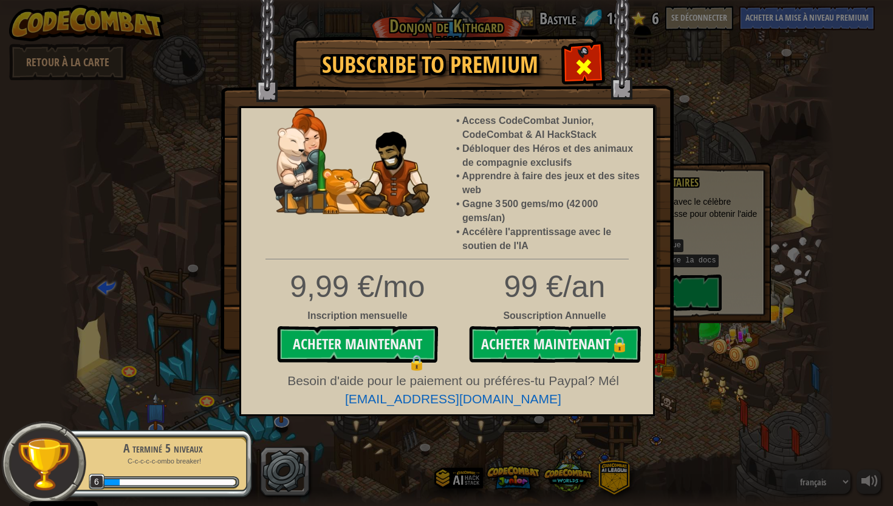
click at [583, 66] on span at bounding box center [583, 66] width 19 height 19
